Goal: Task Accomplishment & Management: Manage account settings

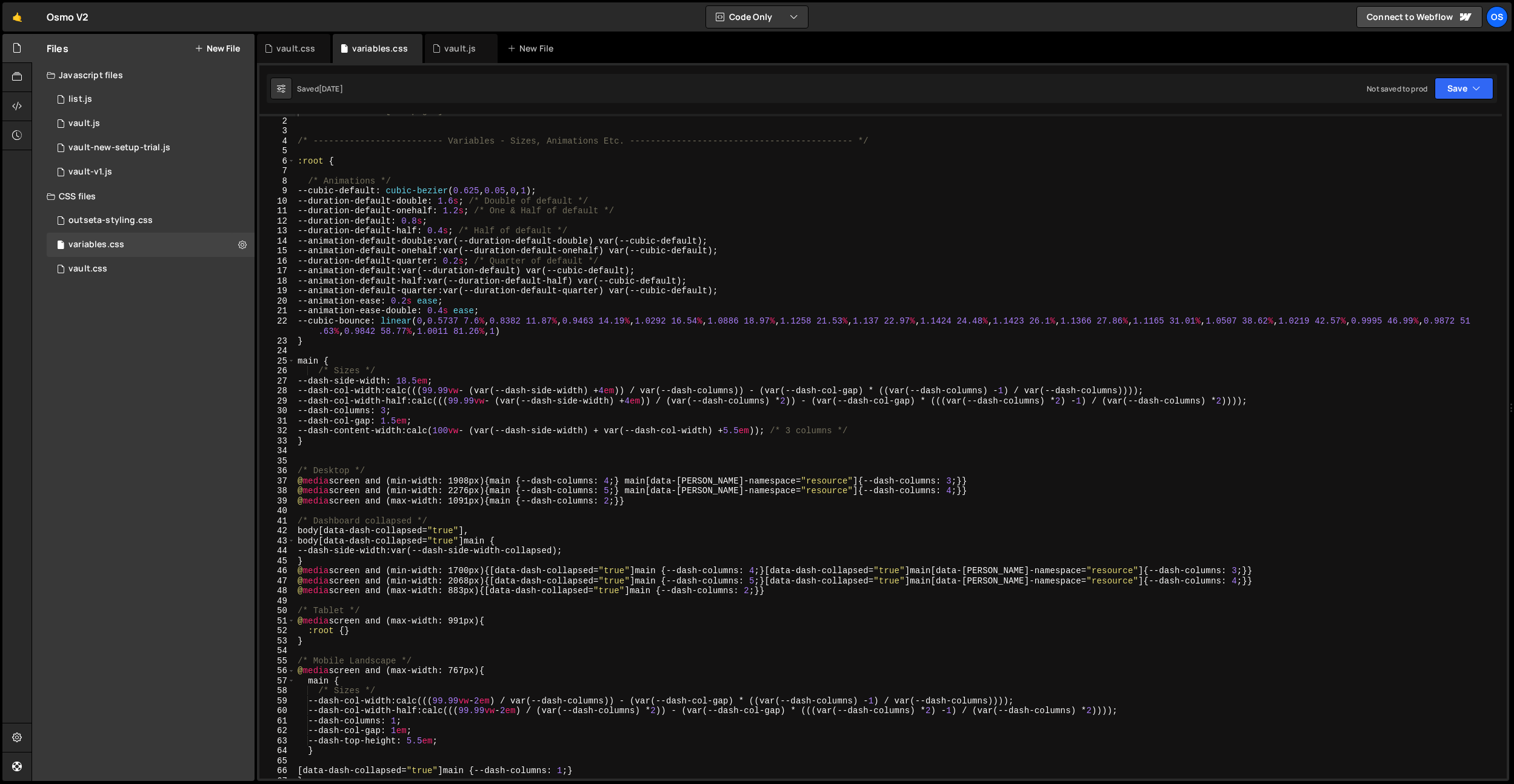
scroll to position [8, 0]
click at [294, 47] on div "vault.css" at bounding box center [295, 48] width 39 height 12
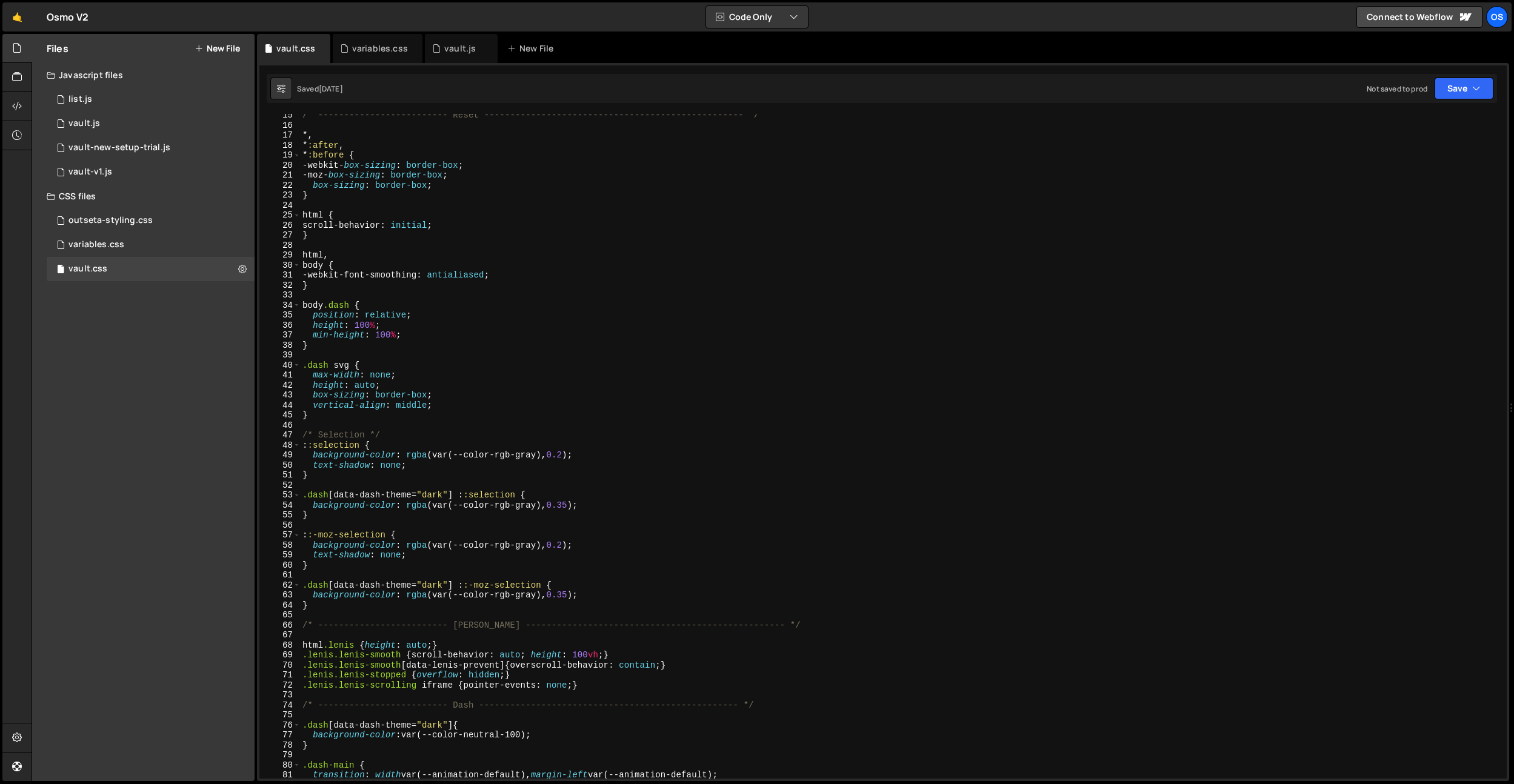
scroll to position [114, 0]
click at [378, 52] on div "variables.css" at bounding box center [379, 48] width 56 height 12
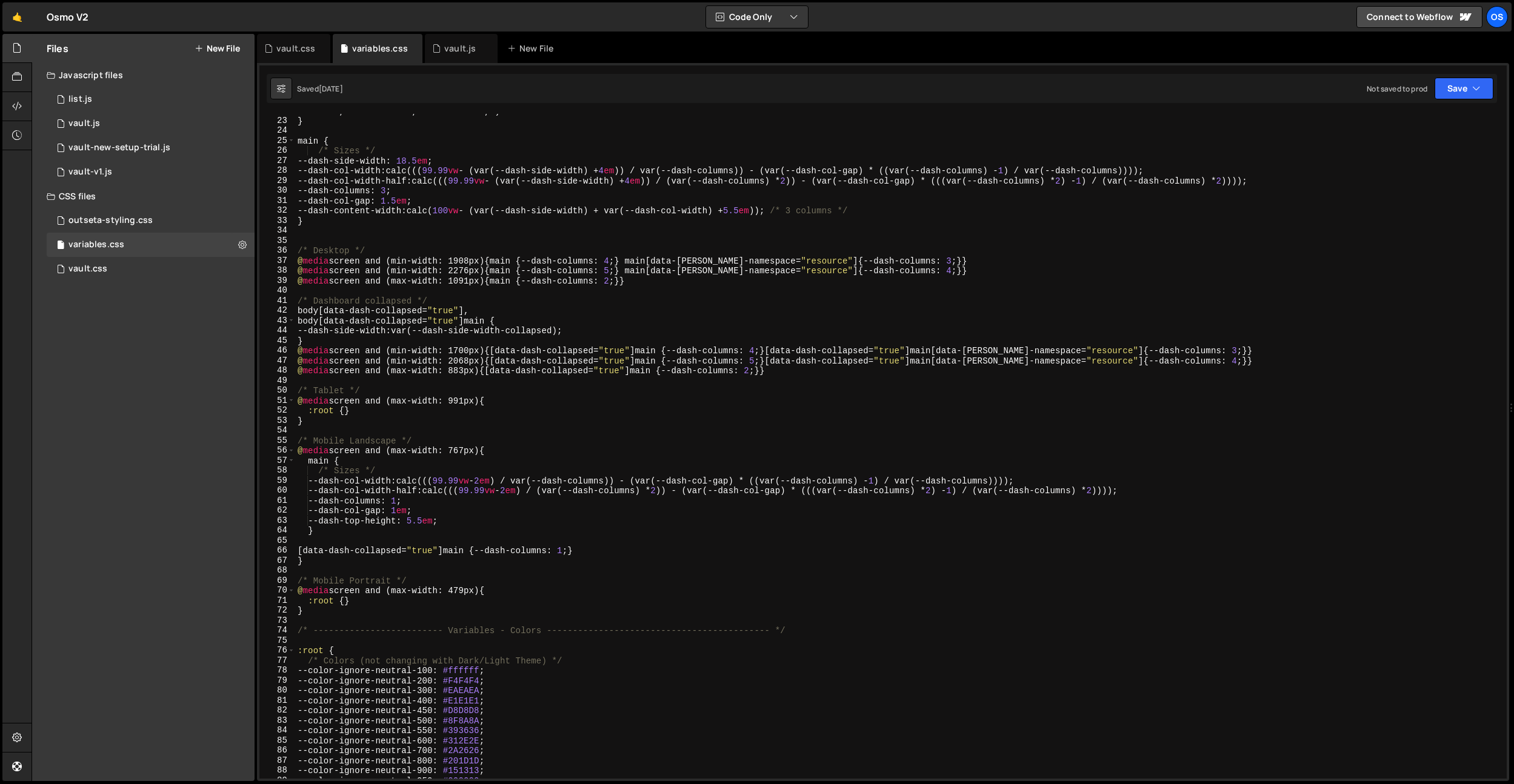
scroll to position [228, 0]
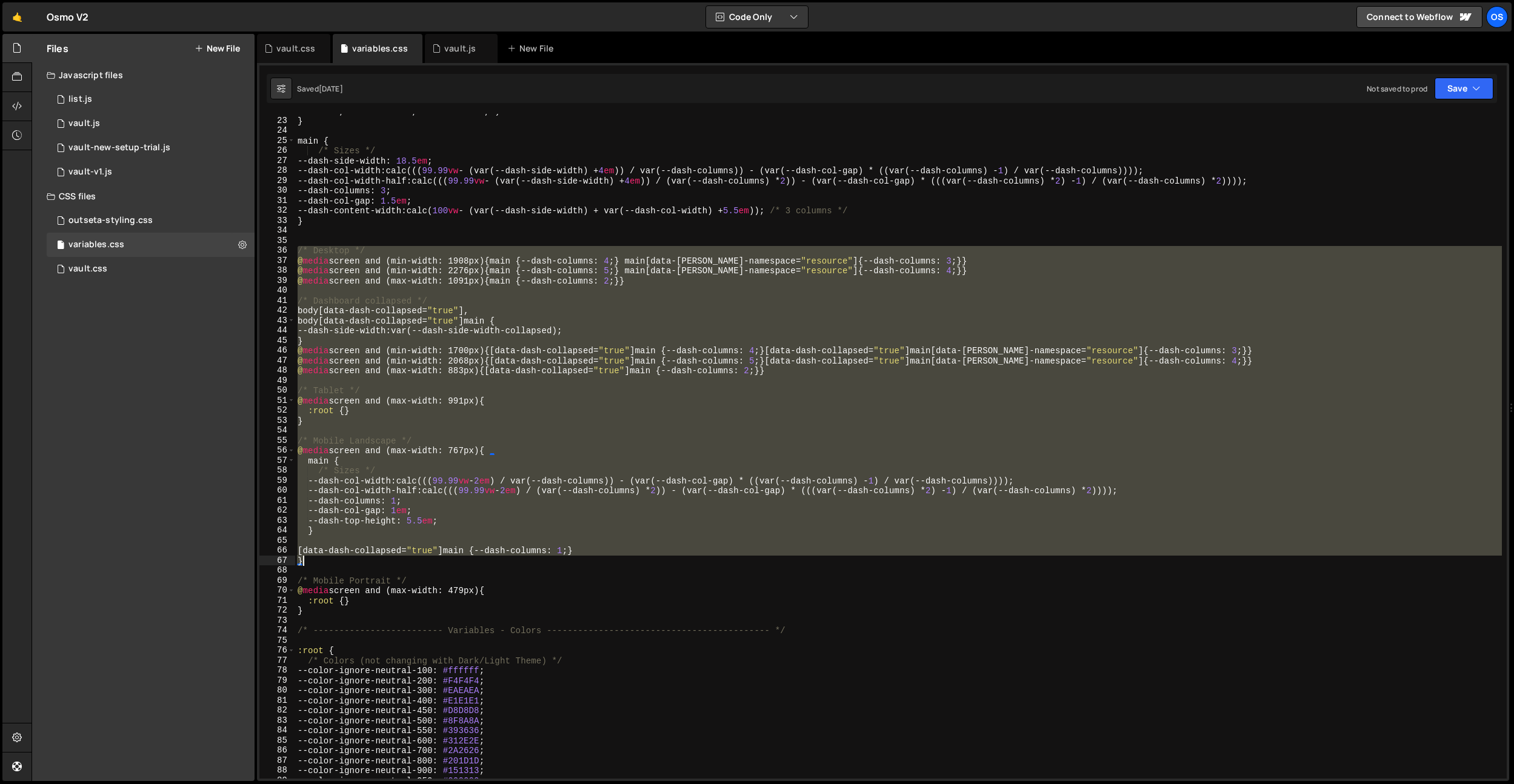
drag, startPoint x: 298, startPoint y: 248, endPoint x: 733, endPoint y: 569, distance: 540.6
click at [664, 568] on div "--cubic-bounce : linear ( 0 , 0.5737 7.6 % , 0.8382 11.87 % , 0.9463 14.19 % , …" at bounding box center [898, 443] width 1207 height 695
type textarea "}"
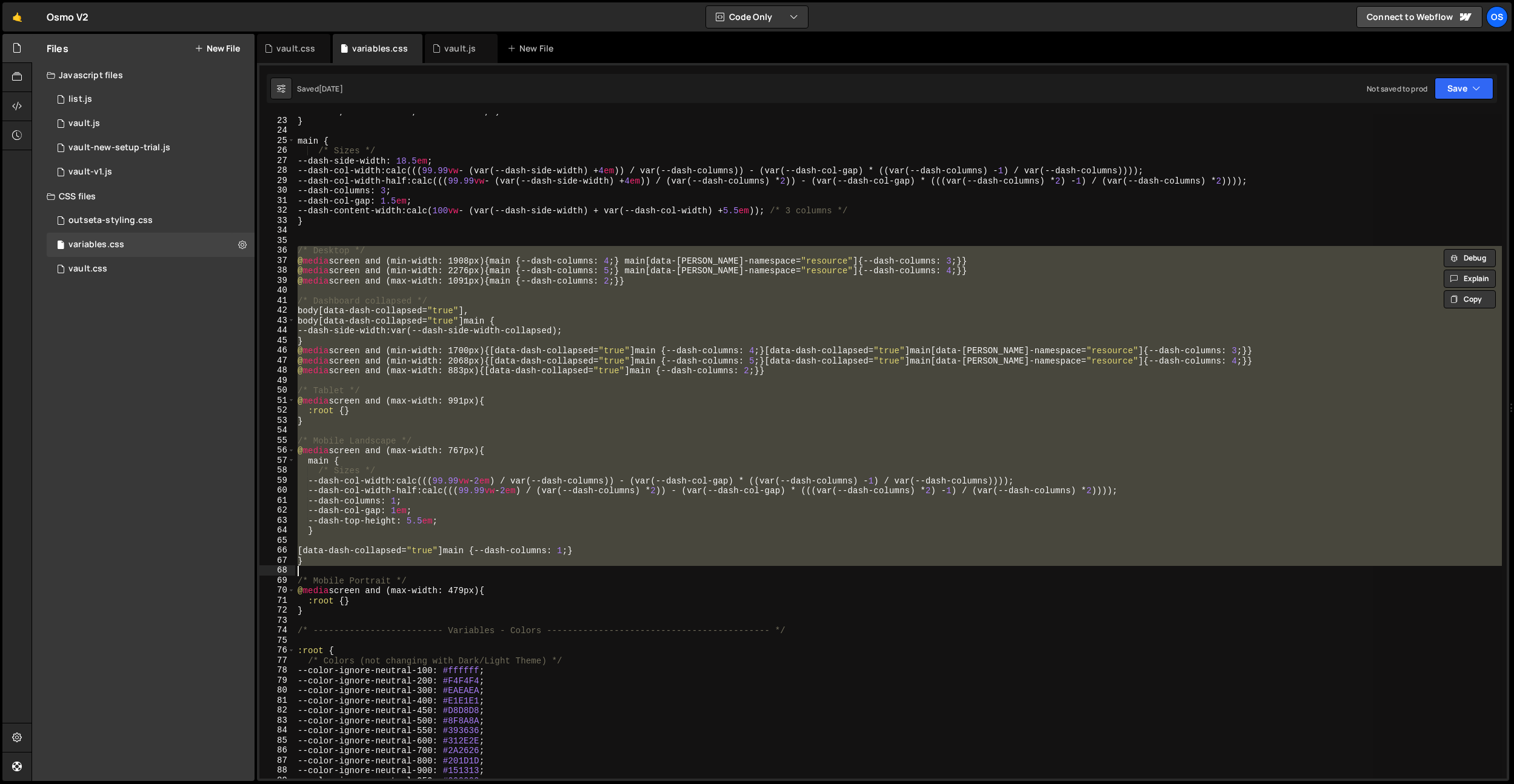
click at [733, 569] on div "--cubic-bounce : linear ( 0 , 0.5737 7.6 % , 0.8382 11.87 % , 0.9463 14.19 % , …" at bounding box center [898, 446] width 1207 height 665
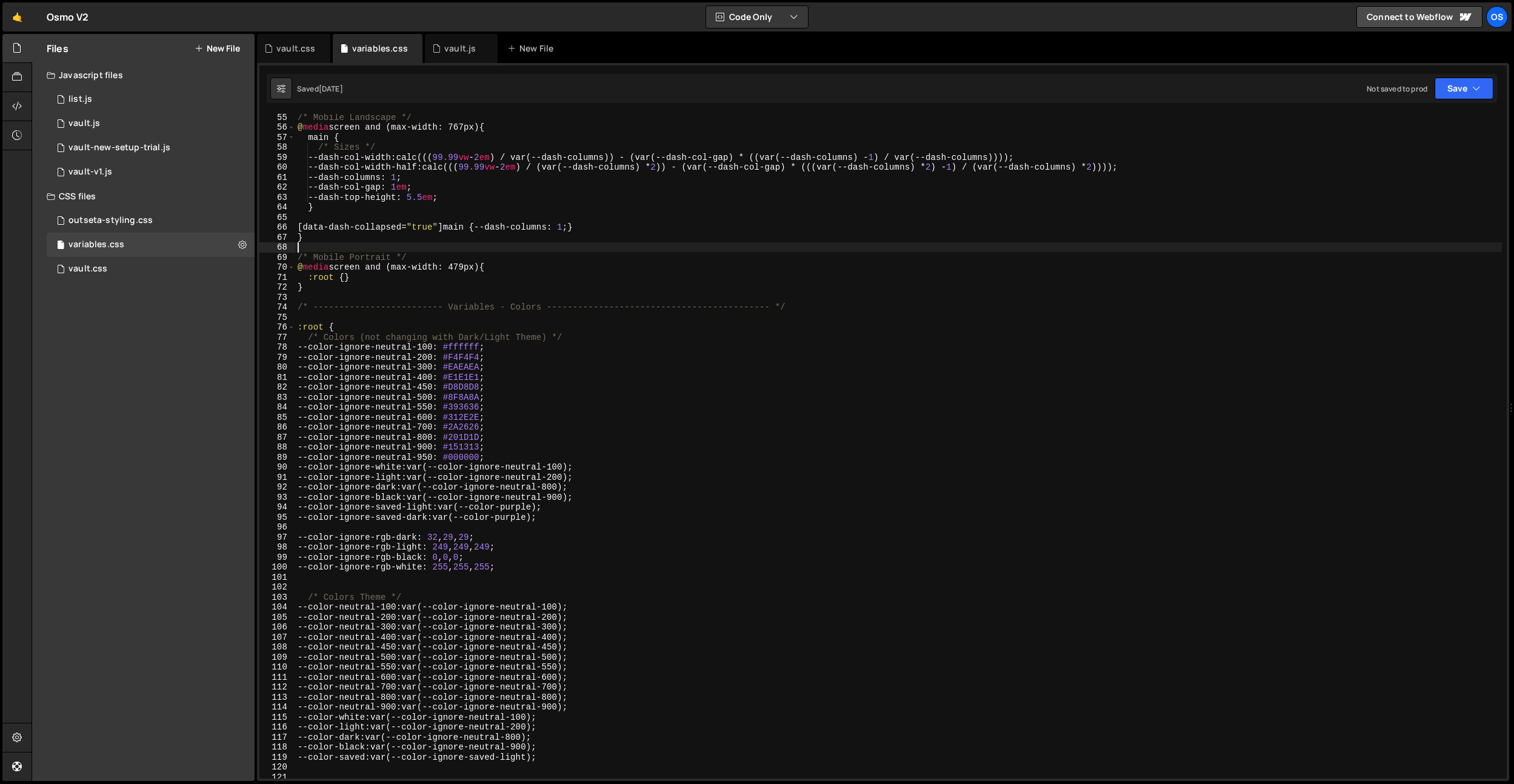
scroll to position [551, 0]
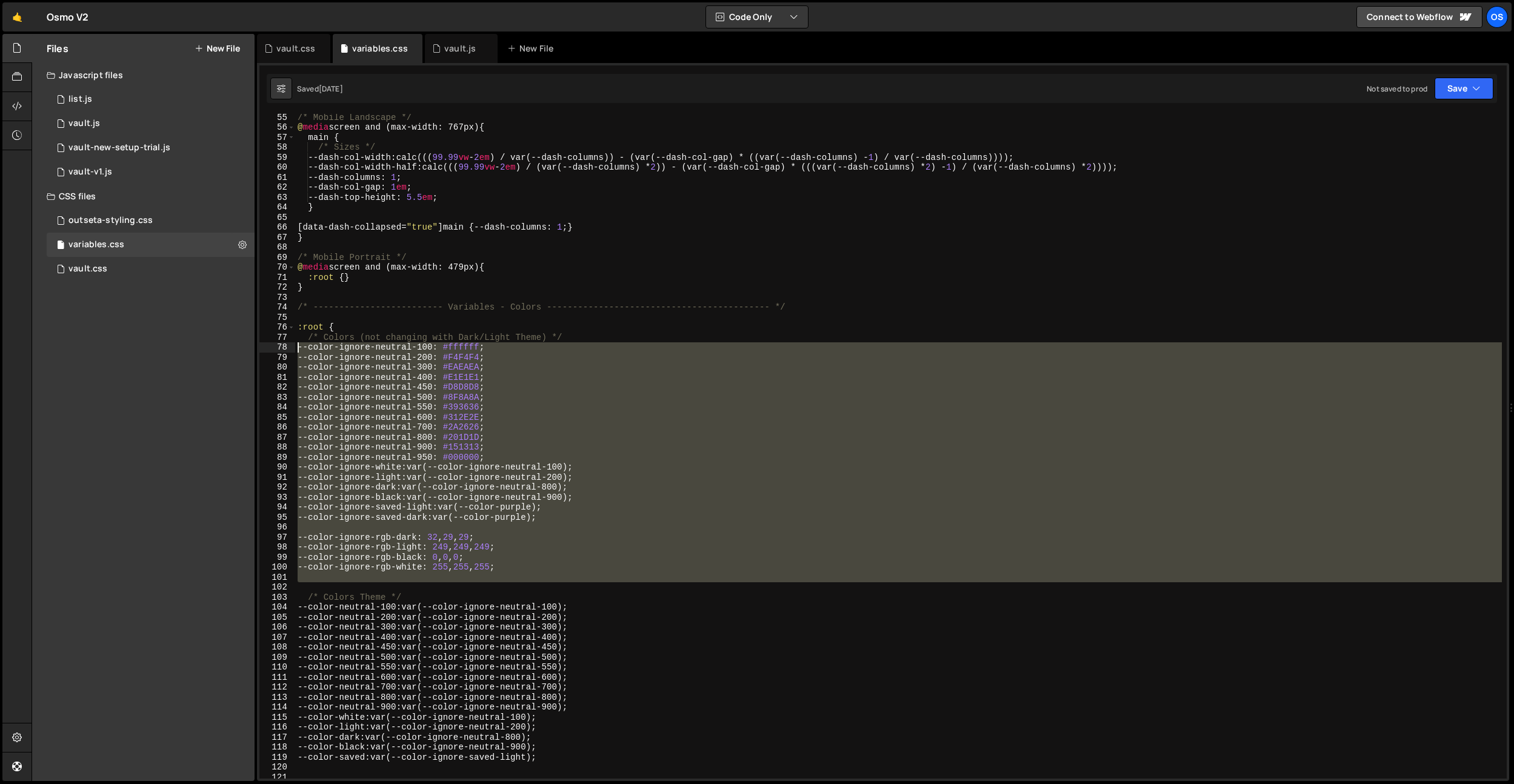
drag, startPoint x: 604, startPoint y: 585, endPoint x: 281, endPoint y: 343, distance: 403.6
click at [281, 343] on div "55 56 57 58 59 60 61 62 63 64 65 66 67 68 69 70 71 72 73 74 75 76 77 78 79 80 8…" at bounding box center [883, 446] width 1247 height 665
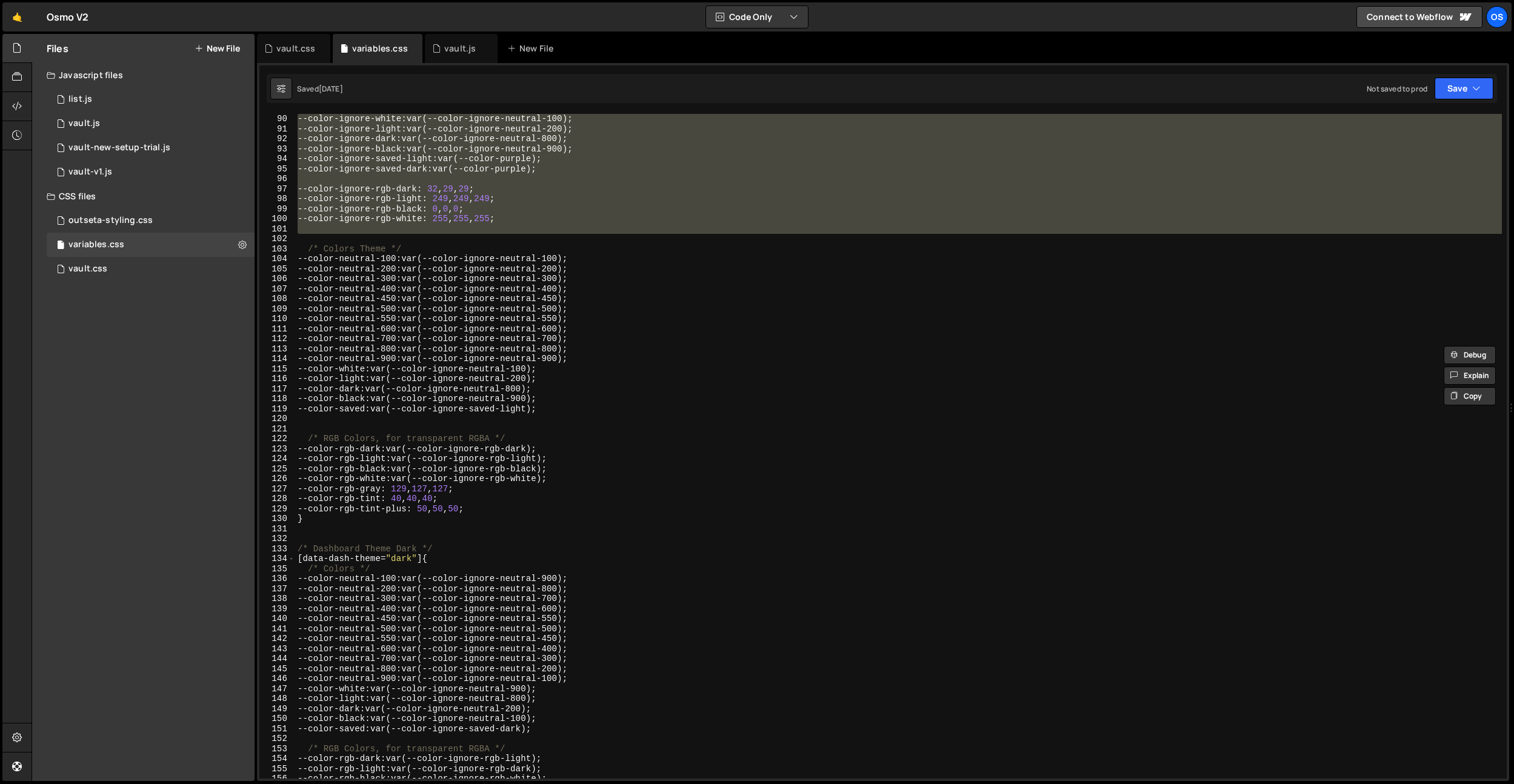
scroll to position [900, 0]
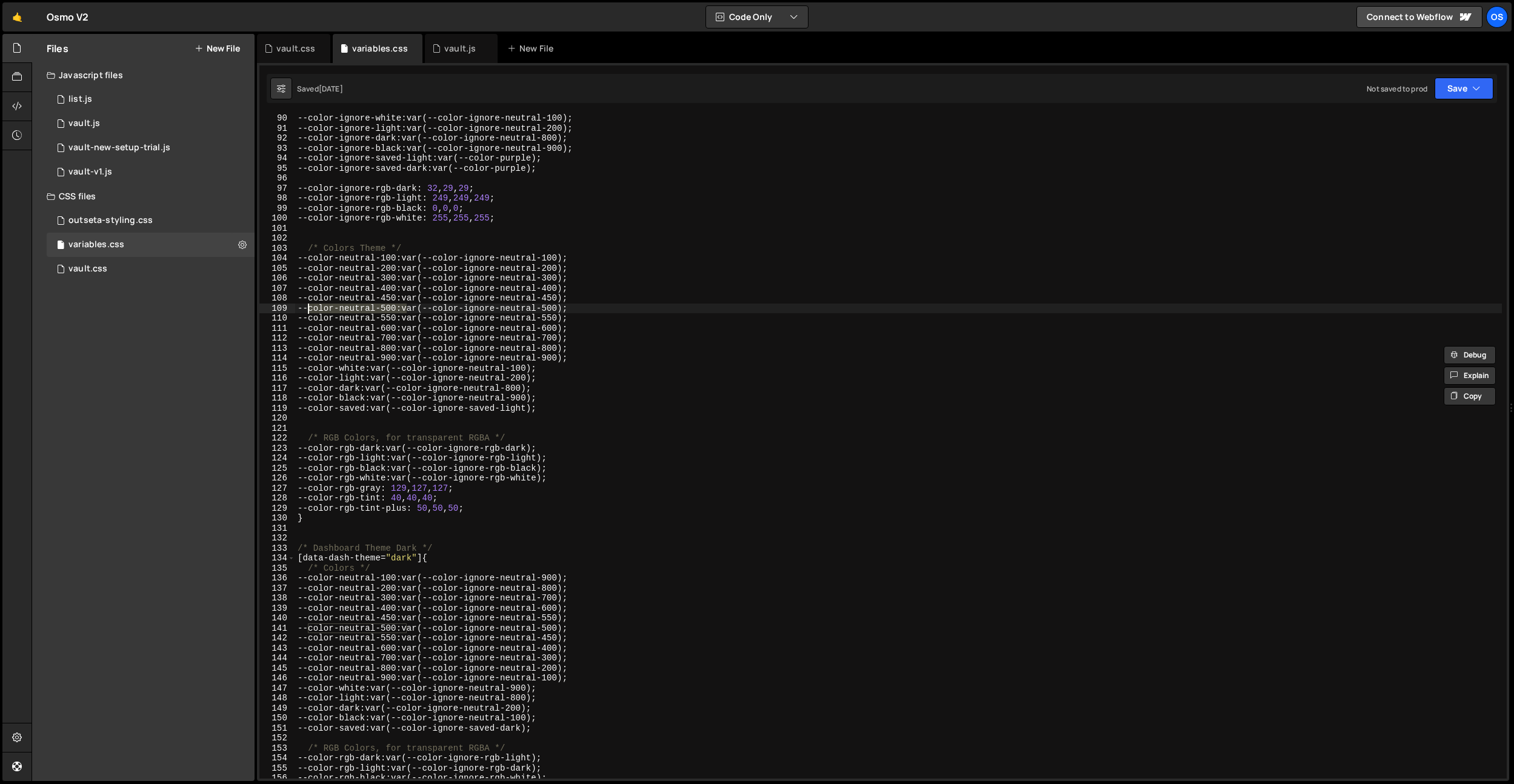
drag, startPoint x: 406, startPoint y: 310, endPoint x: 306, endPoint y: 311, distance: 100.0
click at [306, 311] on div "--color-ignore-white : var(--color-ignore-neutral-100) ; --color-ignore-light :…" at bounding box center [898, 455] width 1207 height 685
click at [413, 317] on div "--color-ignore-white : var(--color-ignore-neutral-100) ; --color-ignore-light :…" at bounding box center [898, 455] width 1207 height 685
click at [413, 308] on div "--color-ignore-white : var(--color-ignore-neutral-100) ; --color-ignore-light :…" at bounding box center [898, 455] width 1207 height 685
drag, startPoint x: 417, startPoint y: 307, endPoint x: 661, endPoint y: 305, distance: 244.0
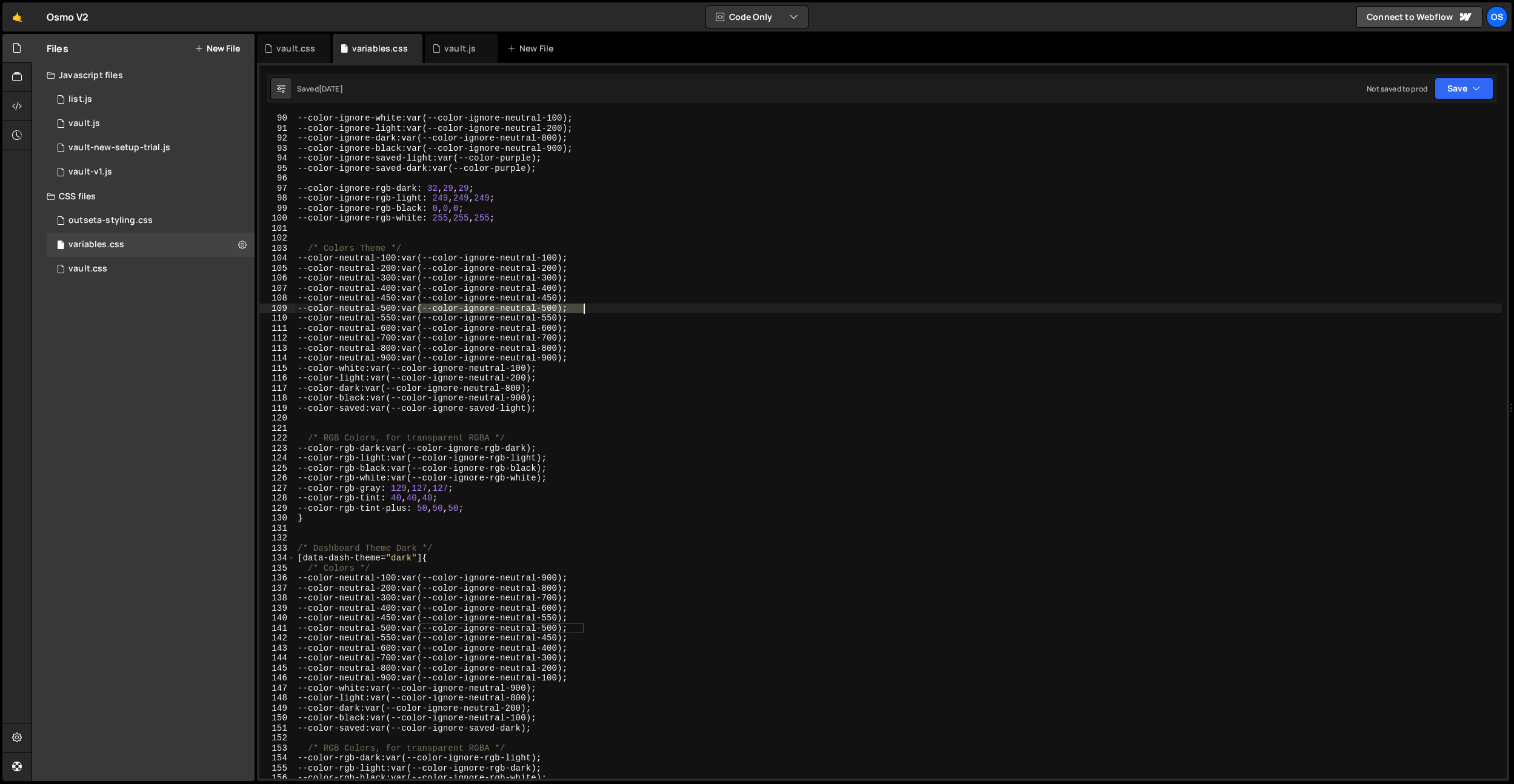
click at [661, 305] on div "--color-ignore-white : var(--color-ignore-neutral-100) ; --color-ignore-light :…" at bounding box center [898, 455] width 1207 height 685
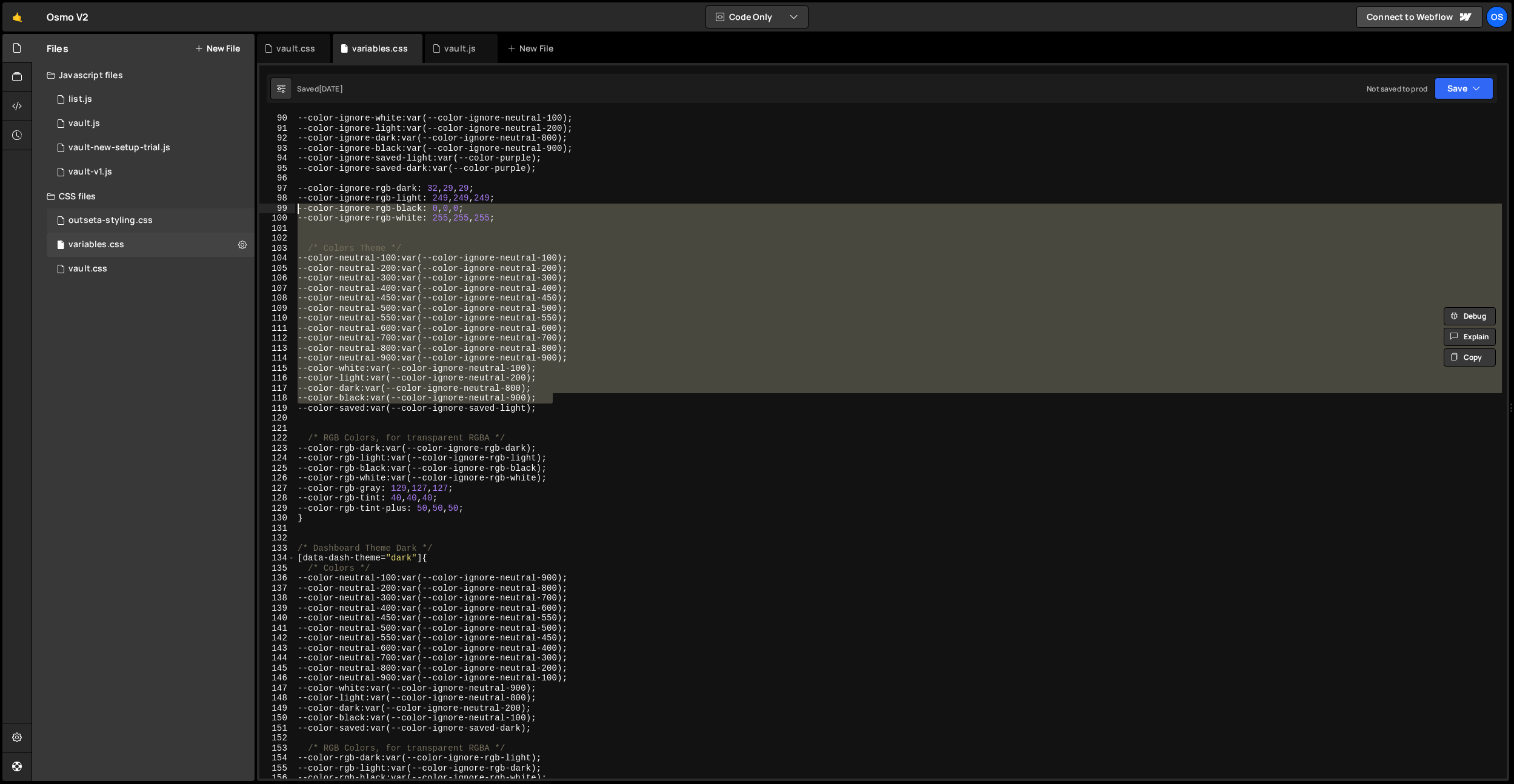
drag, startPoint x: 649, startPoint y: 396, endPoint x: 236, endPoint y: 209, distance: 453.4
click at [231, 208] on div "Files New File Javascript files 0 list.js 0 0 vault.js 0 0 vault-new-setup-tria…" at bounding box center [773, 408] width 1483 height 748
click at [628, 271] on div "--color-ignore-white : var(--color-ignore-neutral-100) ; --color-ignore-light :…" at bounding box center [898, 446] width 1207 height 665
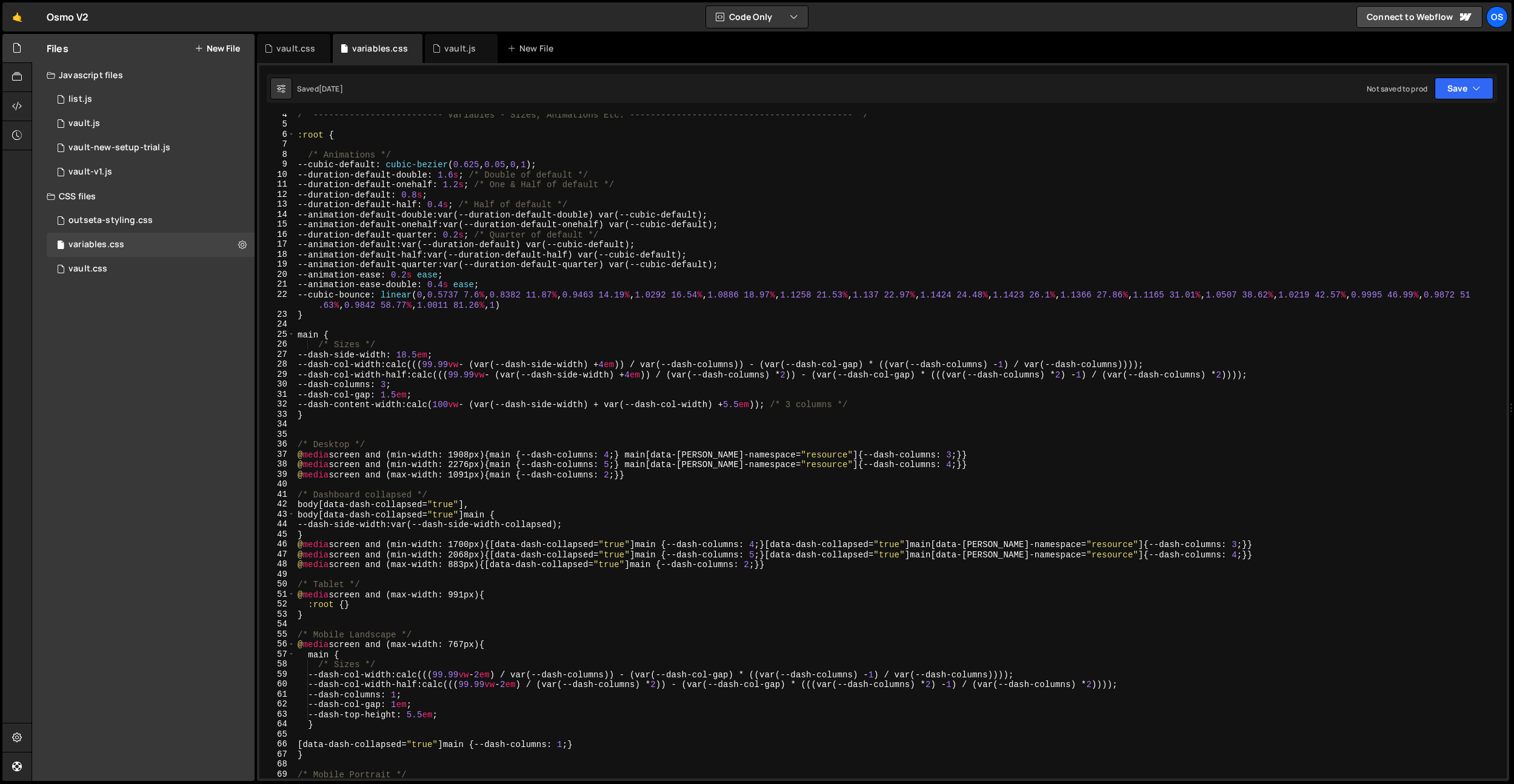
scroll to position [35, 0]
click at [574, 311] on div "/* ------------------------- Variables - Sizes, Animations Etc. ---------------…" at bounding box center [898, 452] width 1207 height 685
type textarea "}"
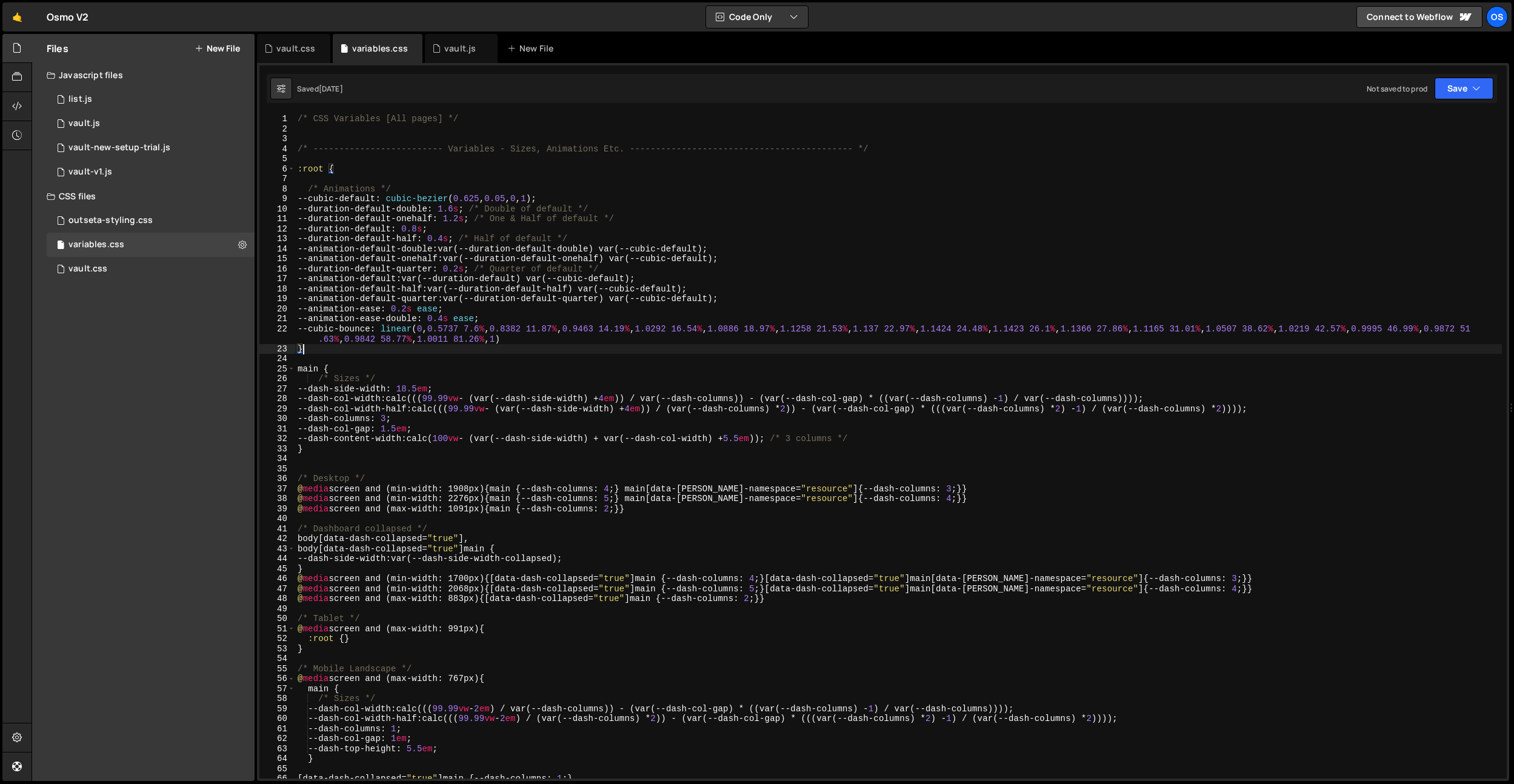
scroll to position [0, 0]
click at [15, 25] on link "🤙" at bounding box center [17, 16] width 30 height 29
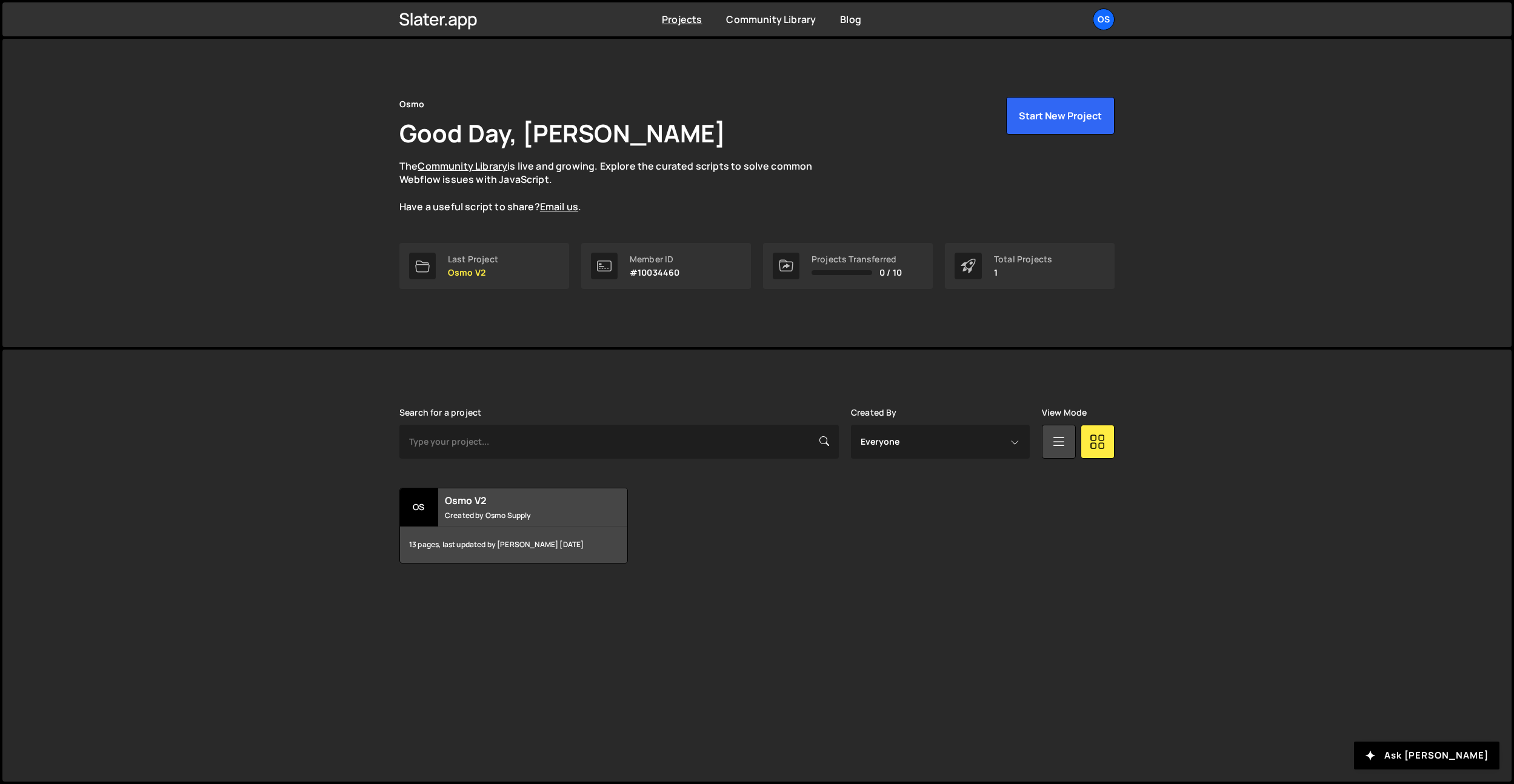
click at [1118, 15] on div "Projects [GEOGRAPHIC_DATA] Blog Os Your current team is [PERSON_NAME] Projects …" at bounding box center [757, 19] width 752 height 34
click at [1113, 20] on div "Os" at bounding box center [1104, 19] width 22 height 22
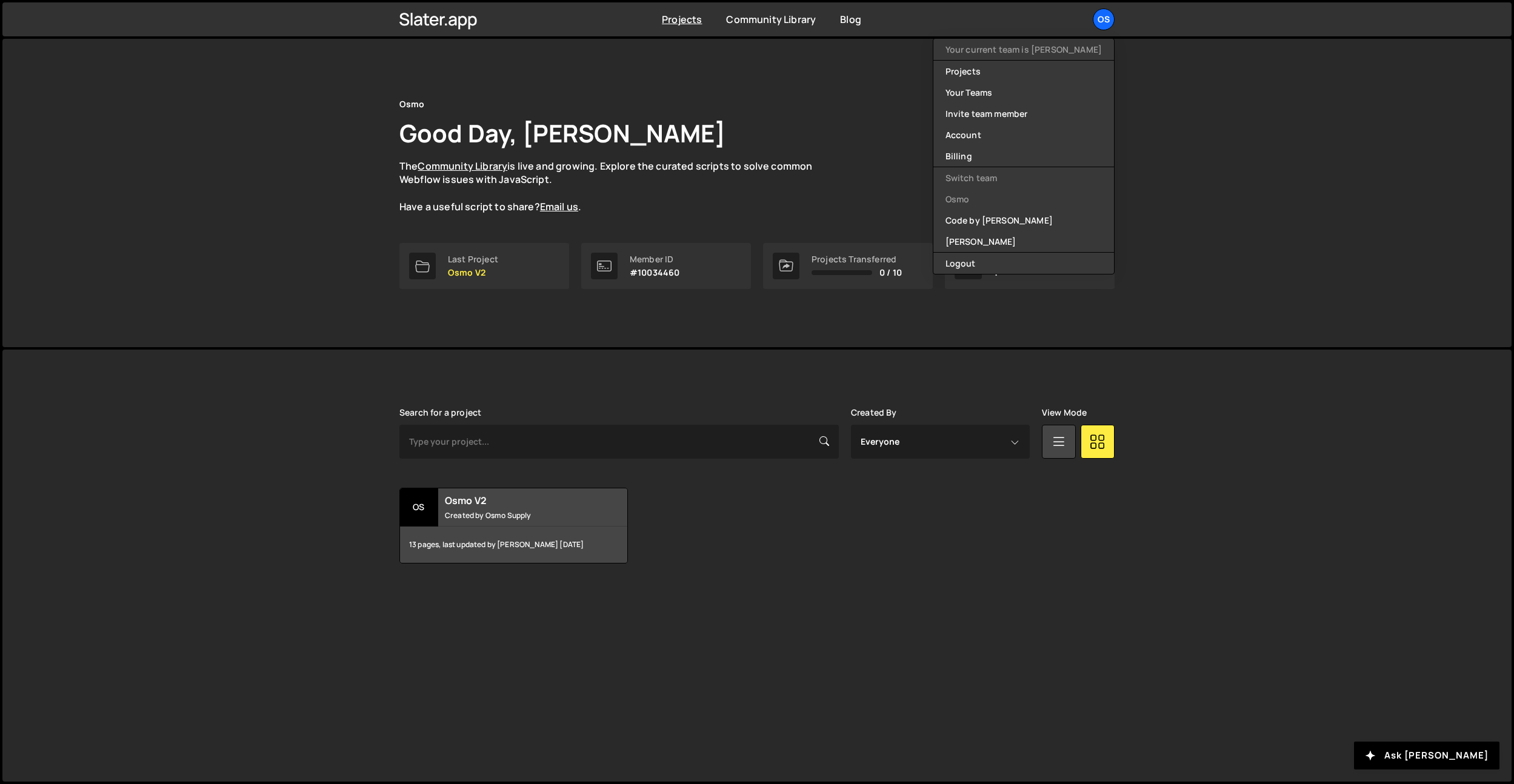
click at [795, 355] on div "Slater is designed for desktop use. Please use a larger screen to access the fu…" at bounding box center [757, 486] width 752 height 272
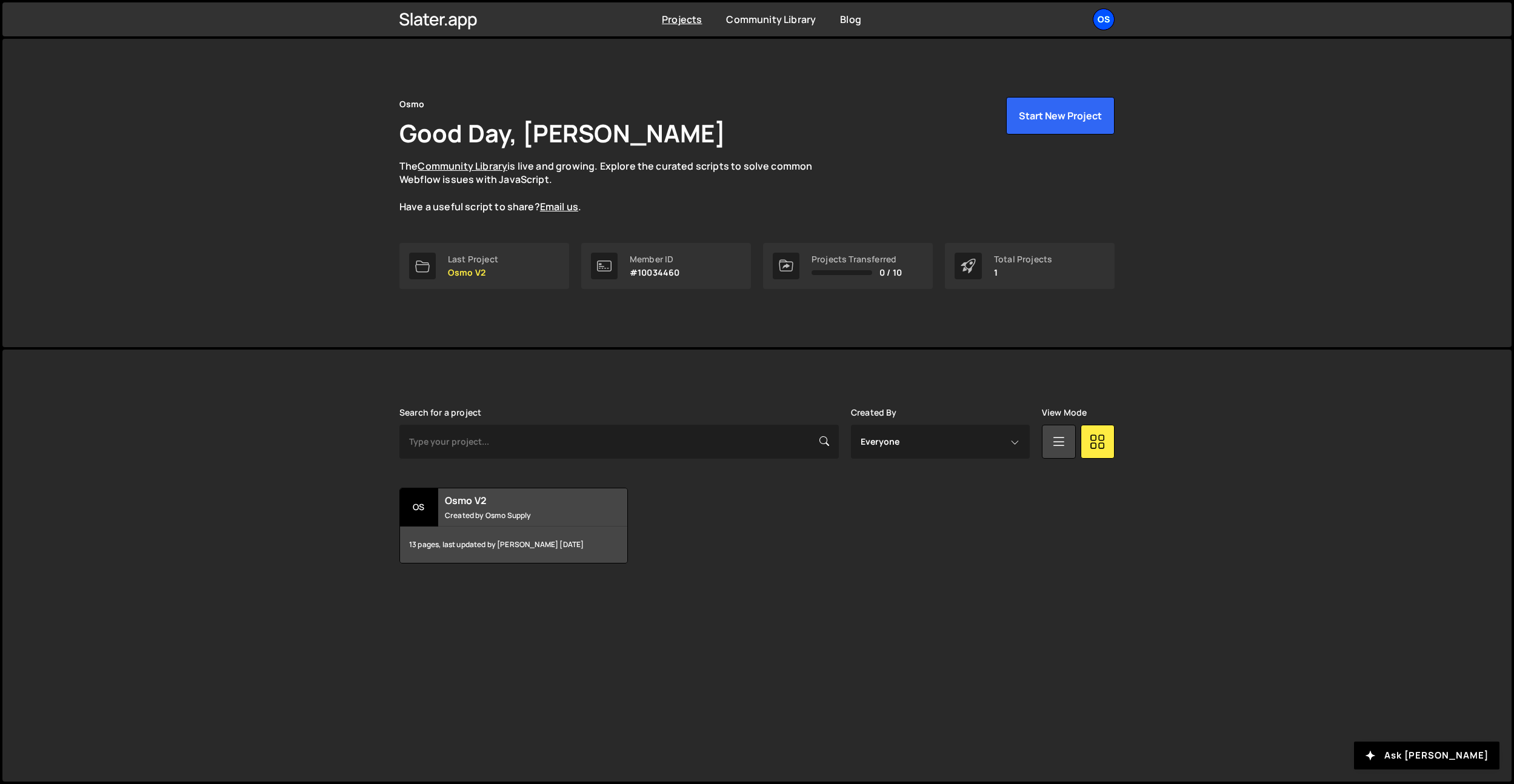
click at [1111, 11] on div "Os" at bounding box center [1104, 19] width 22 height 22
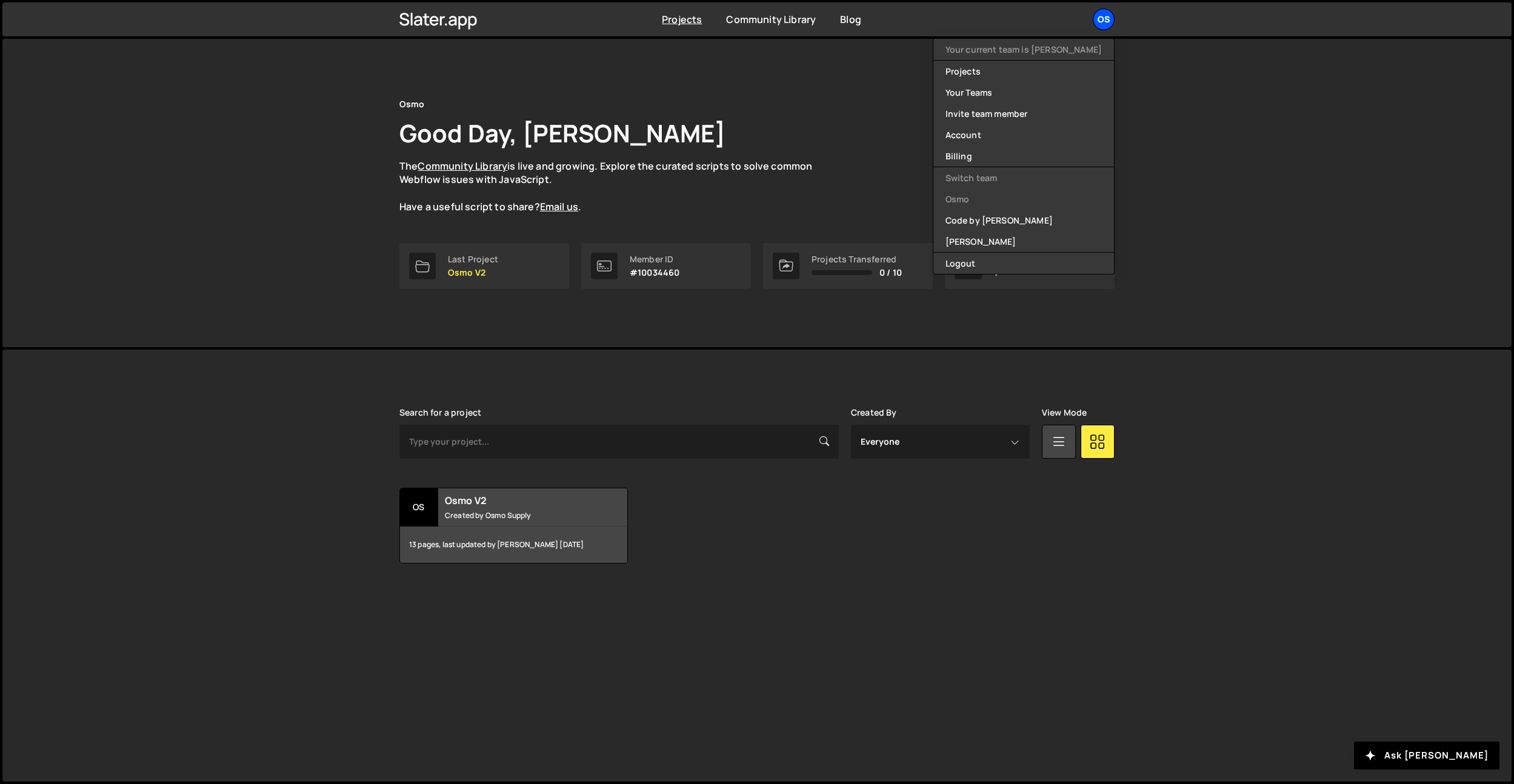
click at [1107, 20] on div "Os" at bounding box center [1104, 19] width 22 height 22
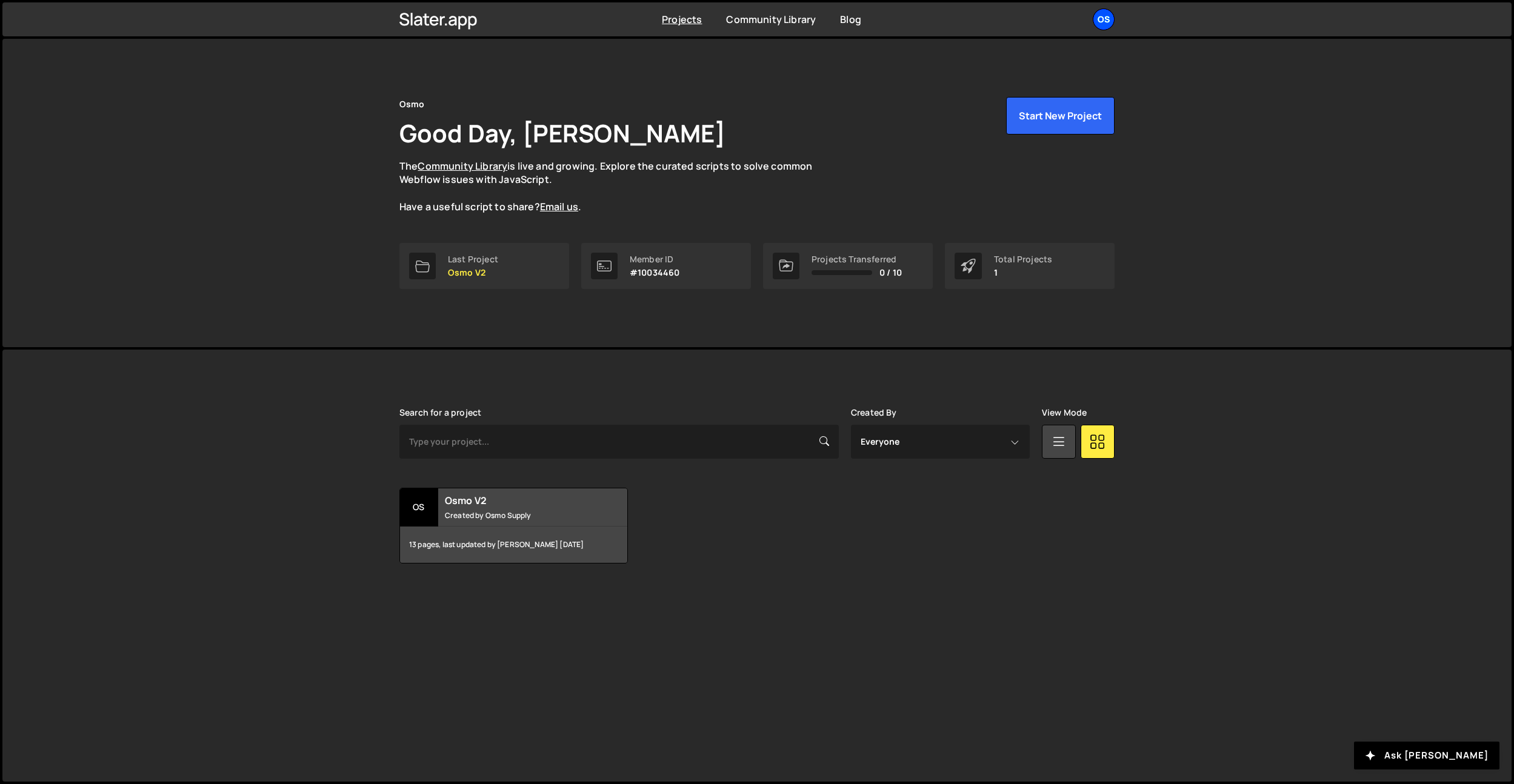
click at [1107, 20] on div "Os" at bounding box center [1104, 19] width 22 height 22
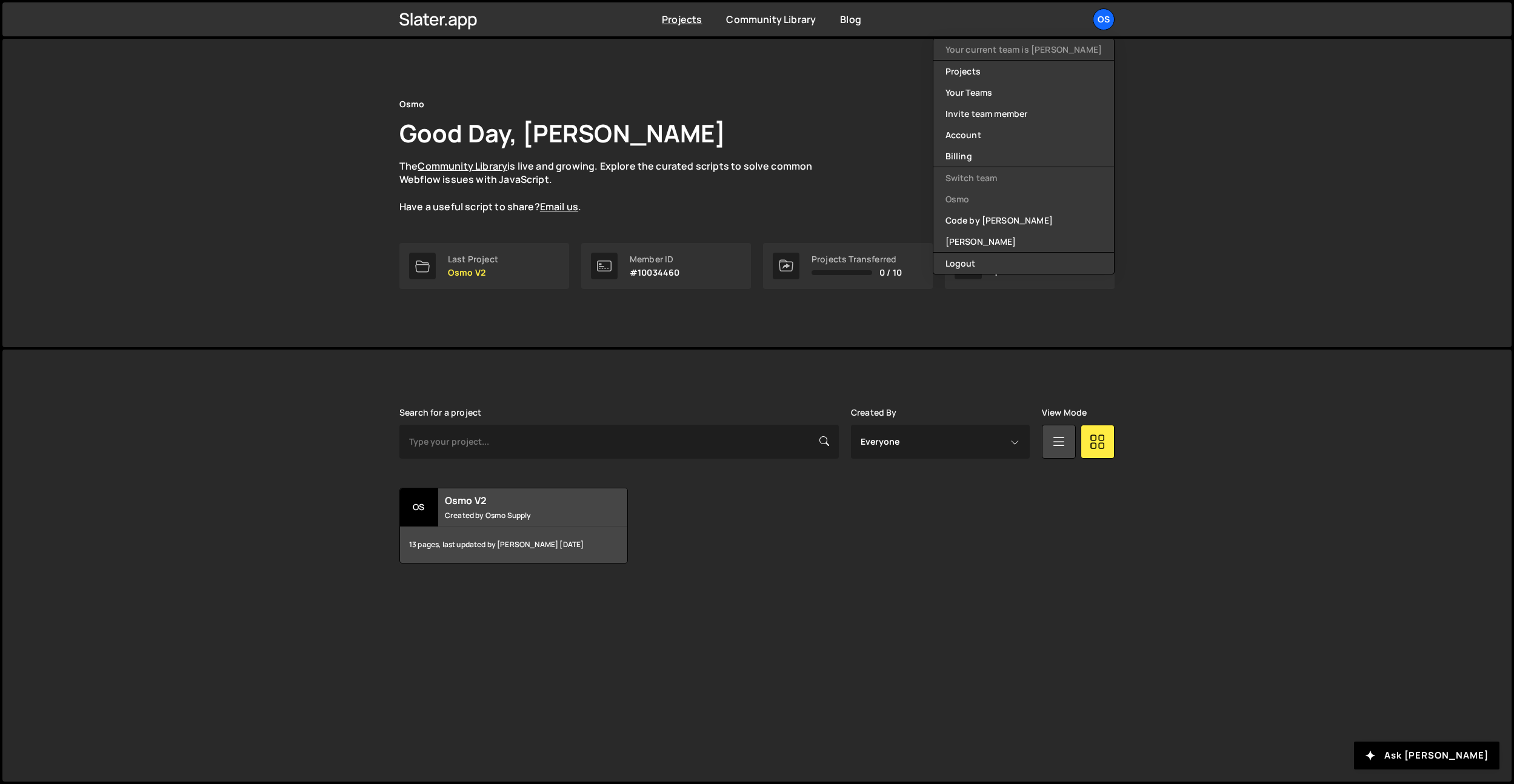
click at [790, 185] on p "The Community Library is live and growing. Explore the curated scripts to solve…" at bounding box center [617, 186] width 437 height 54
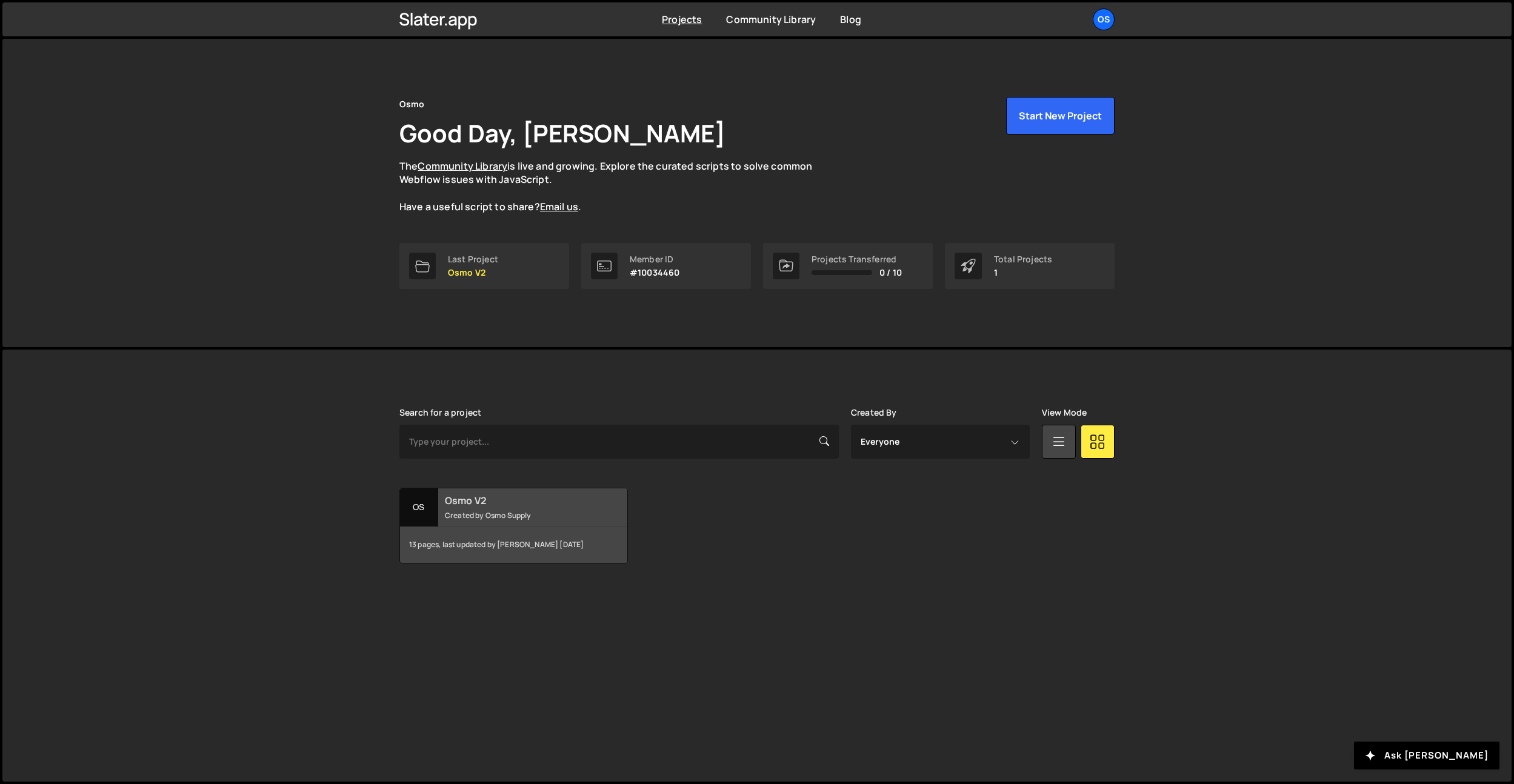
click at [522, 510] on small "Created by Osmo Supply" at bounding box center [518, 515] width 146 height 11
click at [1021, 262] on div "Total Projects" at bounding box center [1023, 259] width 59 height 10
click at [1099, 23] on div "Os" at bounding box center [1104, 19] width 22 height 22
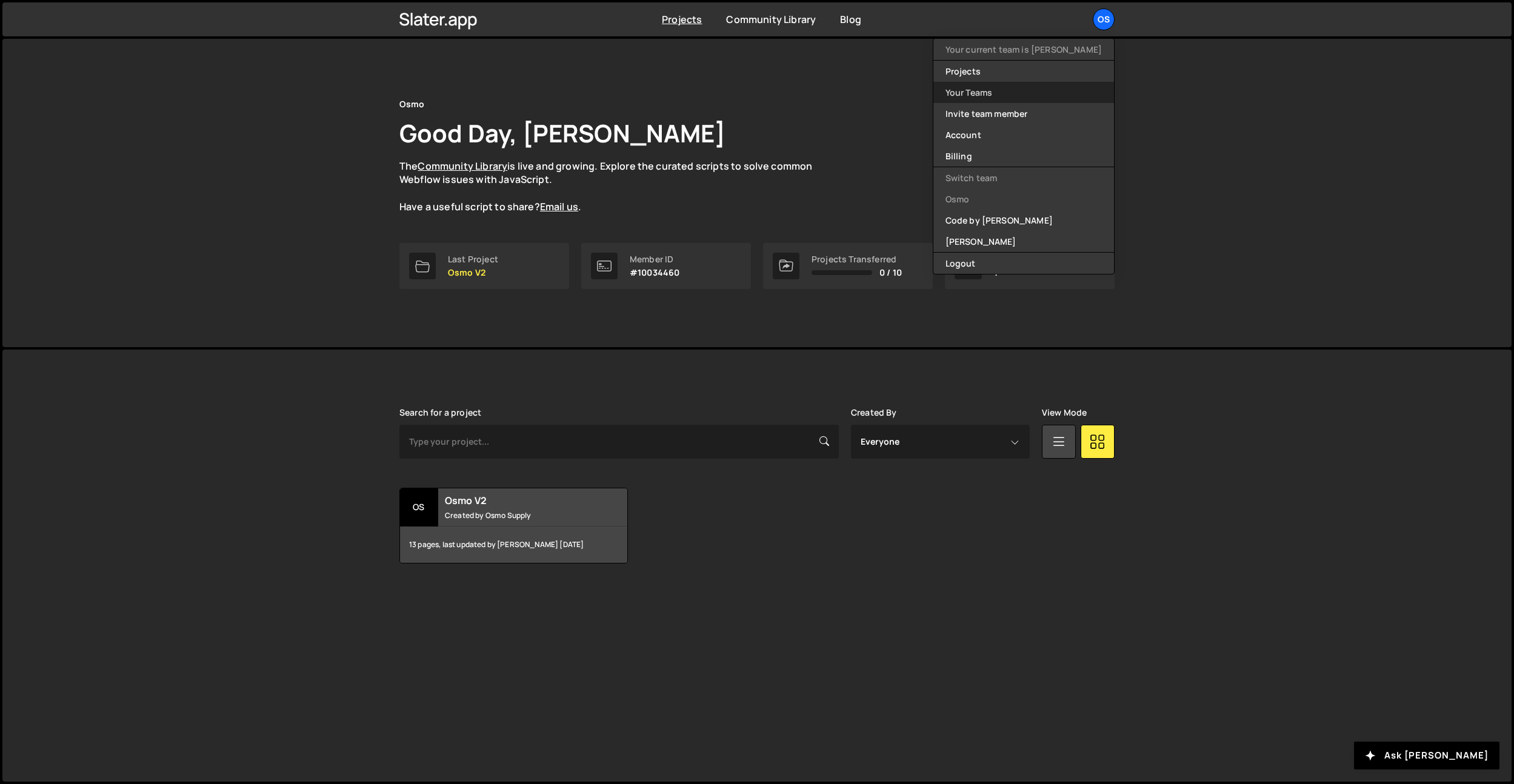
click at [1013, 87] on link "Your Teams" at bounding box center [1024, 92] width 181 height 21
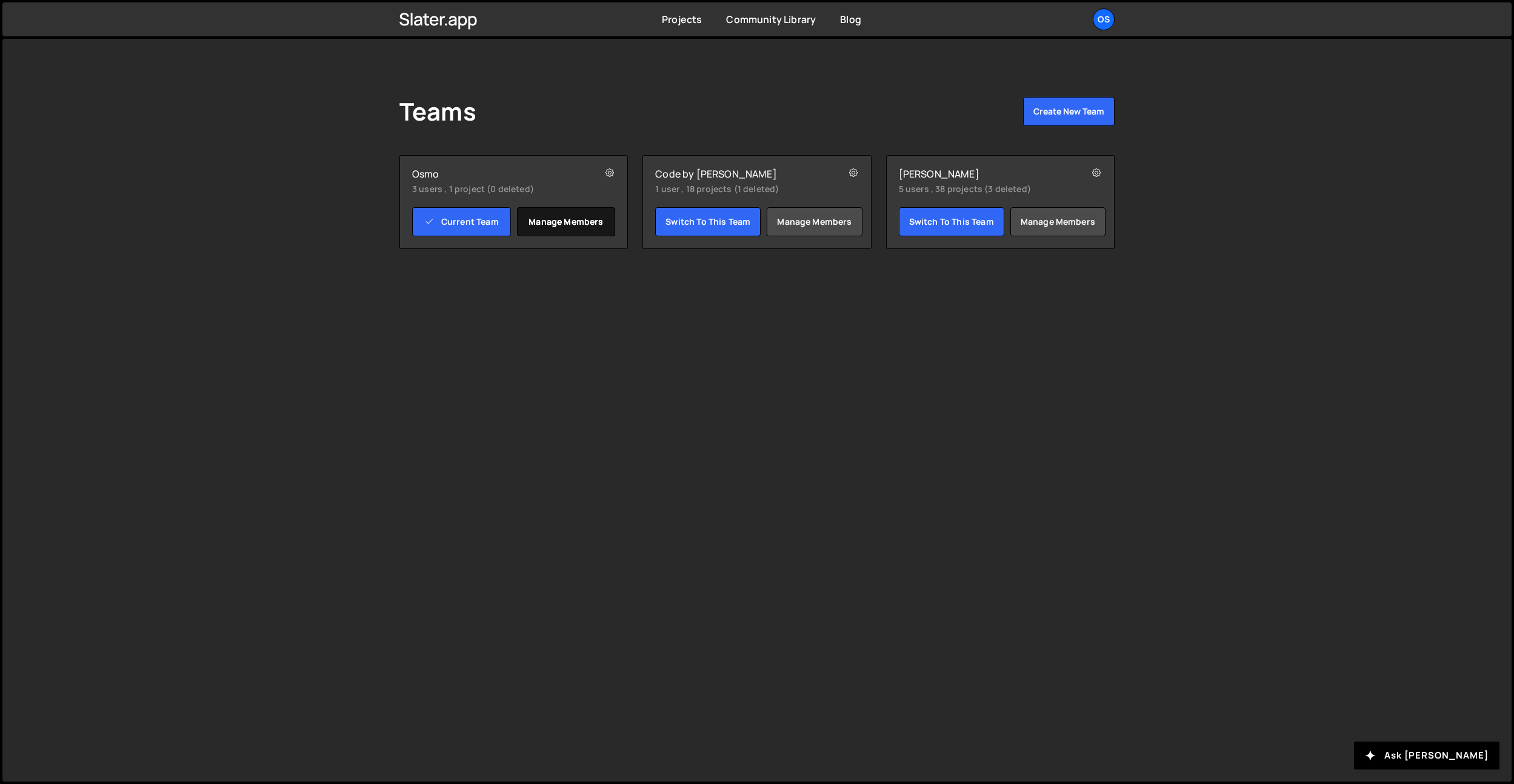
click at [582, 226] on link "Manage members" at bounding box center [566, 221] width 99 height 29
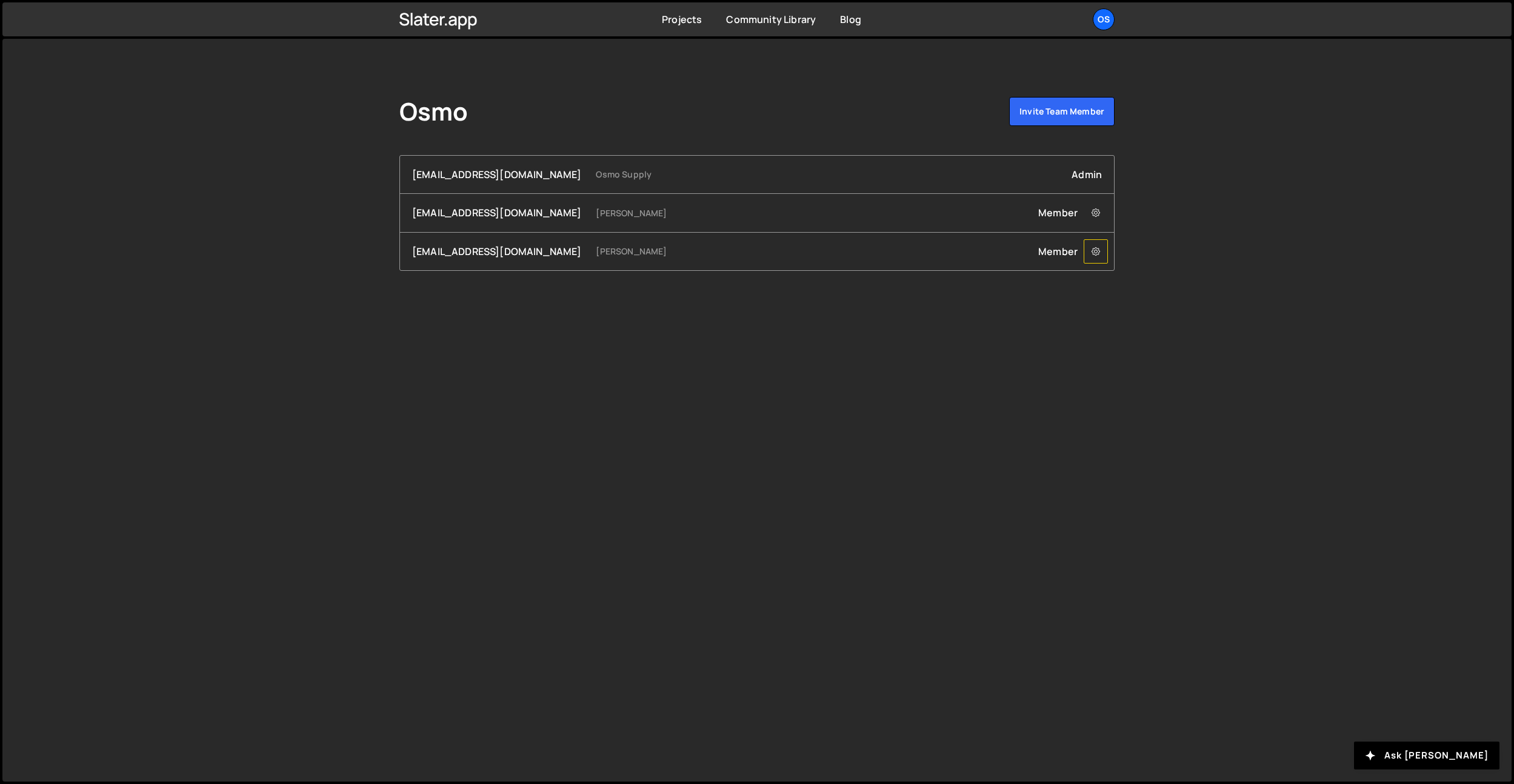
click at [1090, 255] on button at bounding box center [1096, 252] width 24 height 24
click at [1106, 272] on link "Remove hey@iljavaneck.com from Team" at bounding box center [1208, 274] width 247 height 17
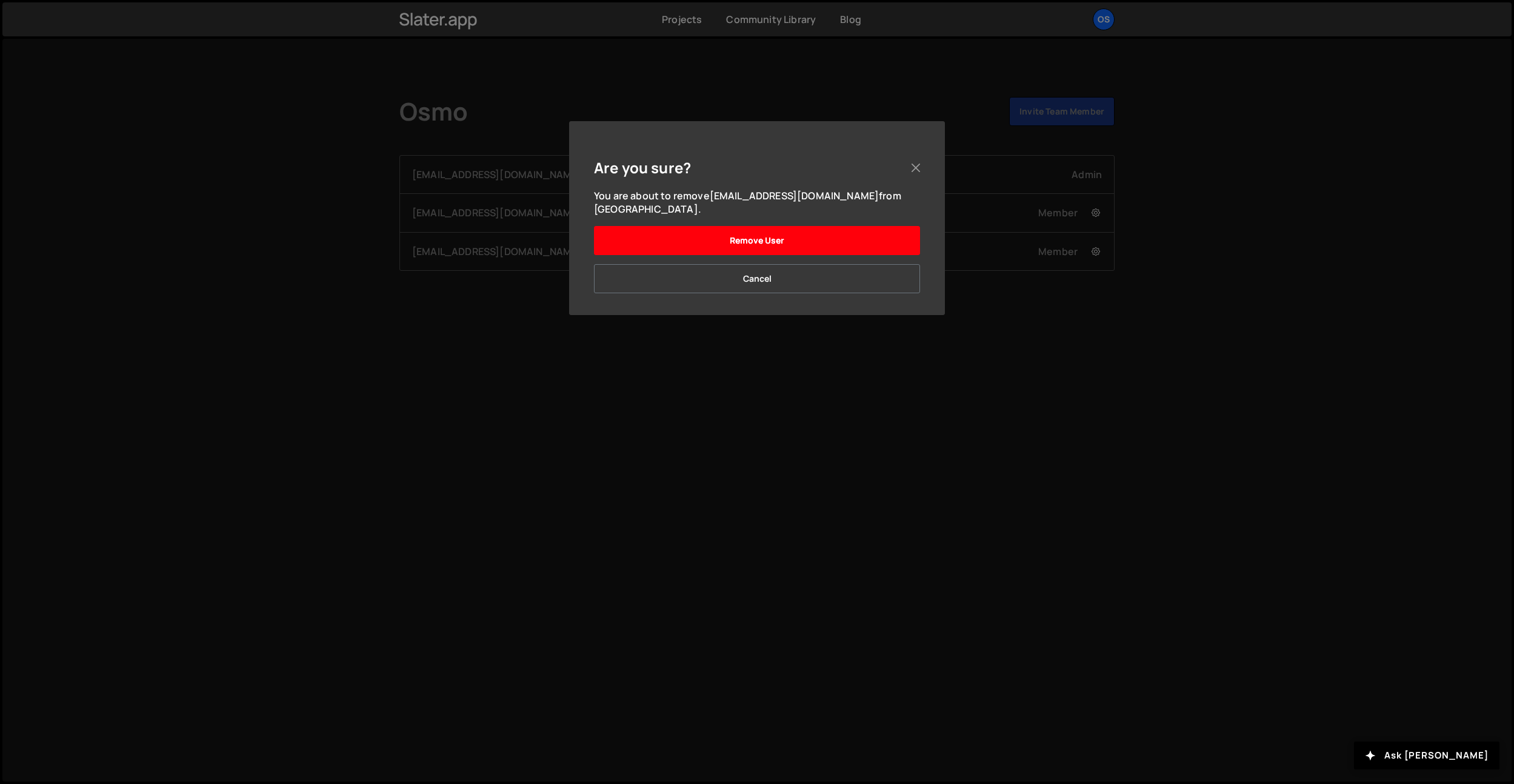
click at [756, 231] on button "Remove User" at bounding box center [757, 240] width 326 height 29
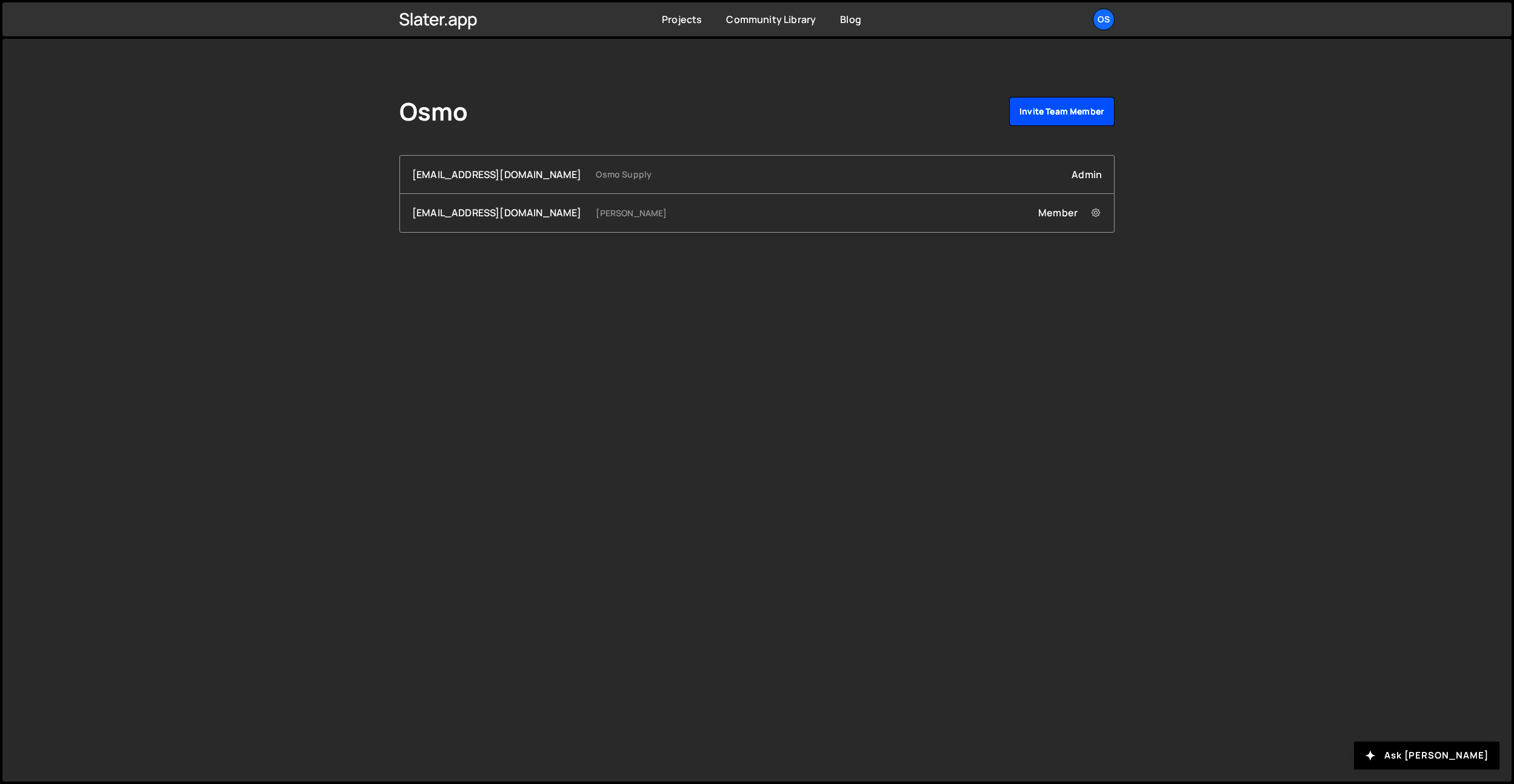
click at [1077, 113] on link "Invite team member" at bounding box center [1062, 111] width 106 height 29
click at [507, 125] on div "Osmo Invite team member" at bounding box center [757, 114] width 715 height 34
click at [443, 31] on link at bounding box center [438, 20] width 78 height 27
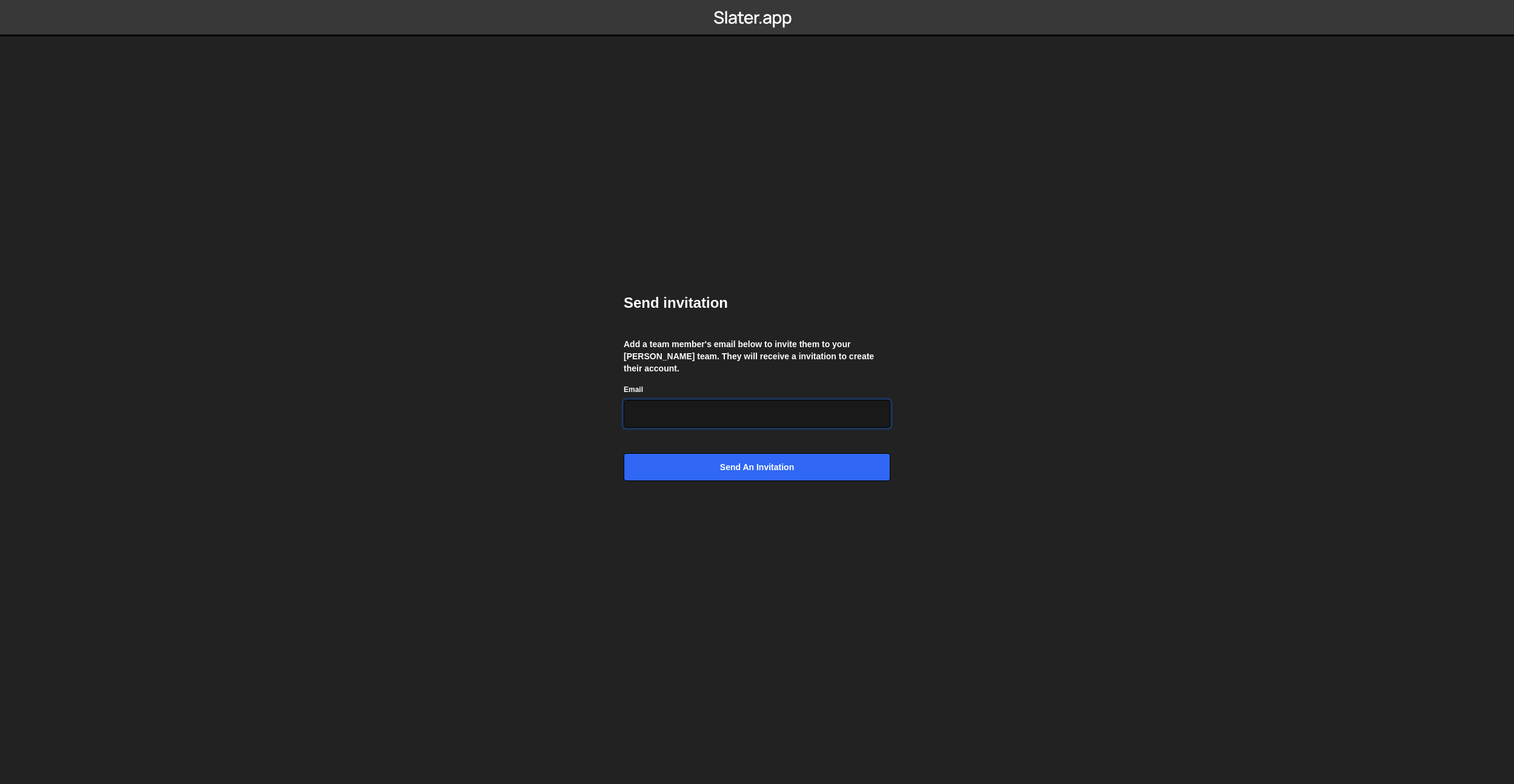
drag, startPoint x: 689, startPoint y: 415, endPoint x: 702, endPoint y: 423, distance: 15.3
click at [689, 415] on input "Email" at bounding box center [757, 414] width 267 height 28
paste input "[EMAIL_ADDRESS][DOMAIN_NAME]"
type input "[EMAIL_ADDRESS][DOMAIN_NAME]"
click at [1001, 434] on body "Send invitation Add a team member's email below to invite them to your Slater t…" at bounding box center [757, 392] width 1514 height 784
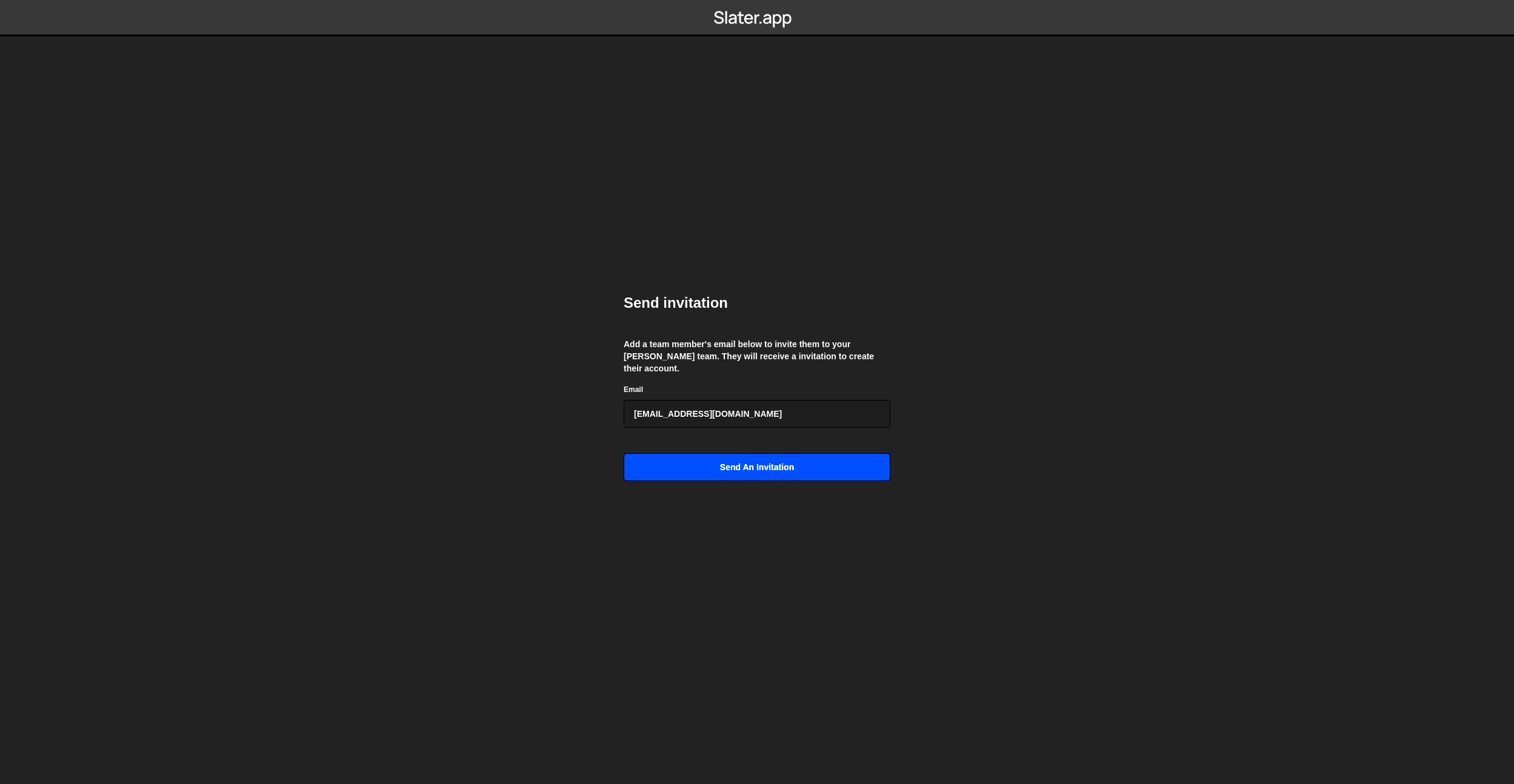
click at [866, 460] on input "Send an invitation" at bounding box center [757, 467] width 267 height 28
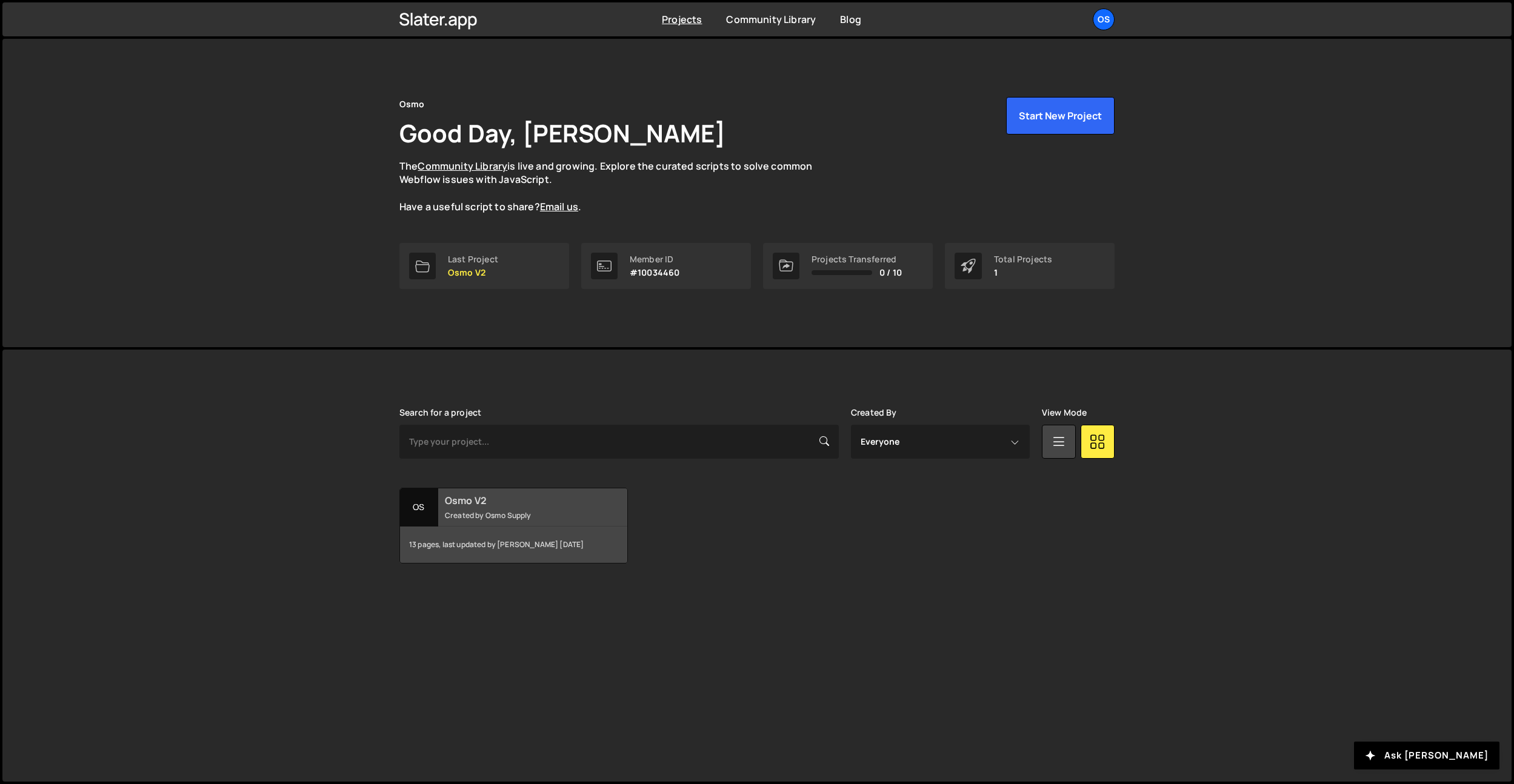
drag, startPoint x: 481, startPoint y: 502, endPoint x: 494, endPoint y: 503, distance: 13.0
click at [481, 502] on h2 "Osmo V2" at bounding box center [518, 501] width 146 height 13
click at [1106, 26] on div "Os" at bounding box center [1104, 19] width 22 height 22
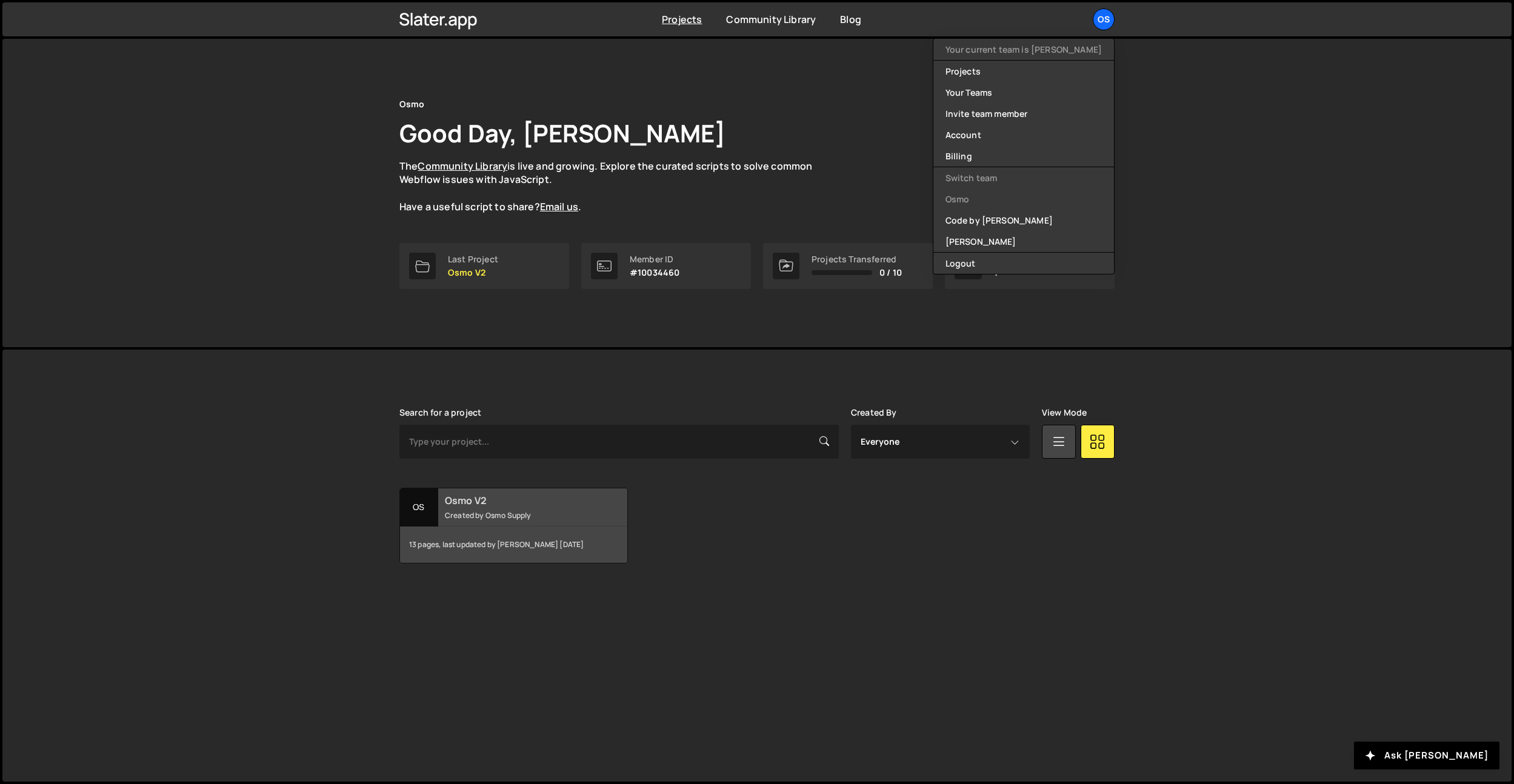
click at [569, 507] on div "Osmo V2 Created by Osmo Supply" at bounding box center [513, 507] width 227 height 37
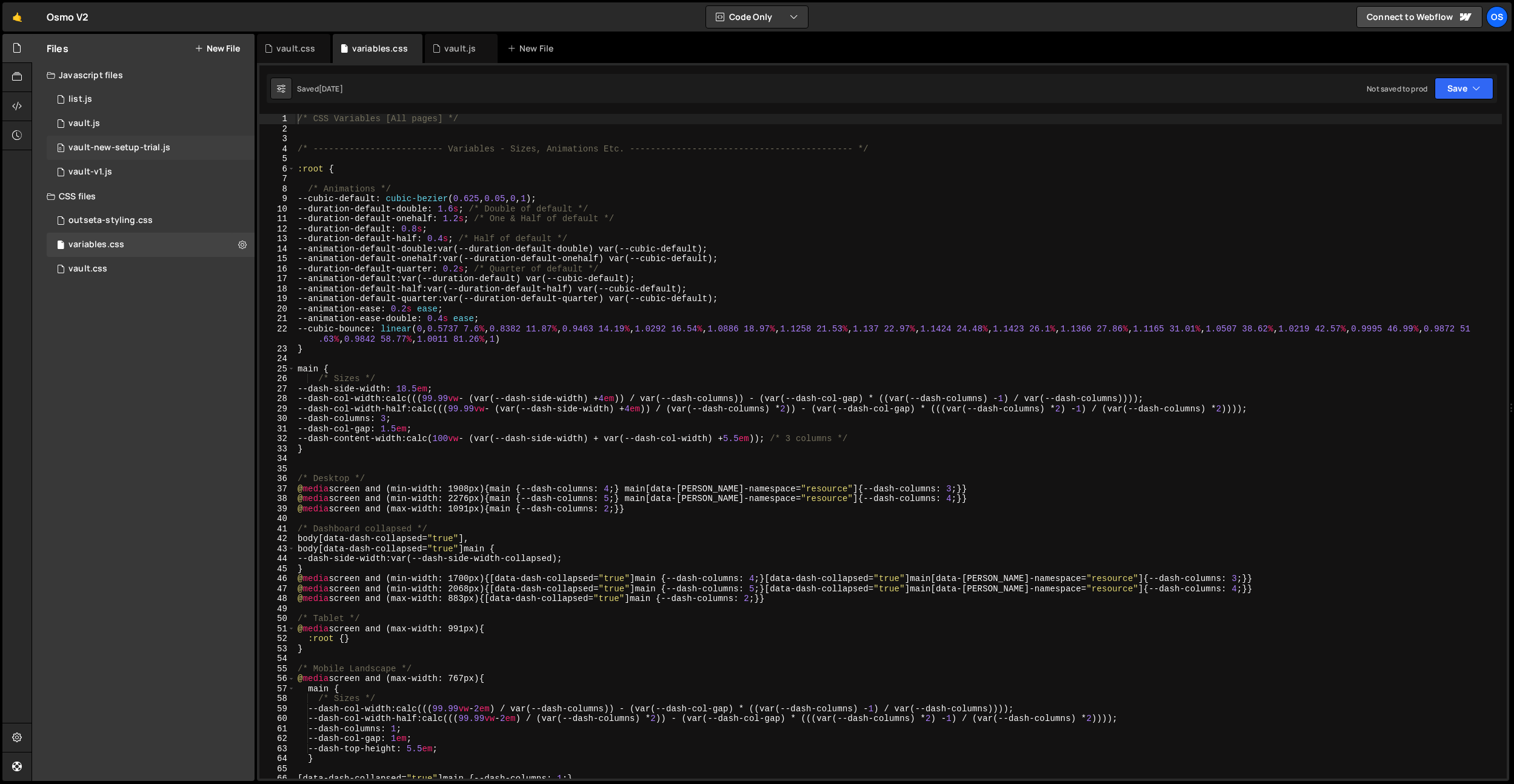
click at [94, 150] on div "vault-new-setup-trial.js" at bounding box center [119, 147] width 102 height 11
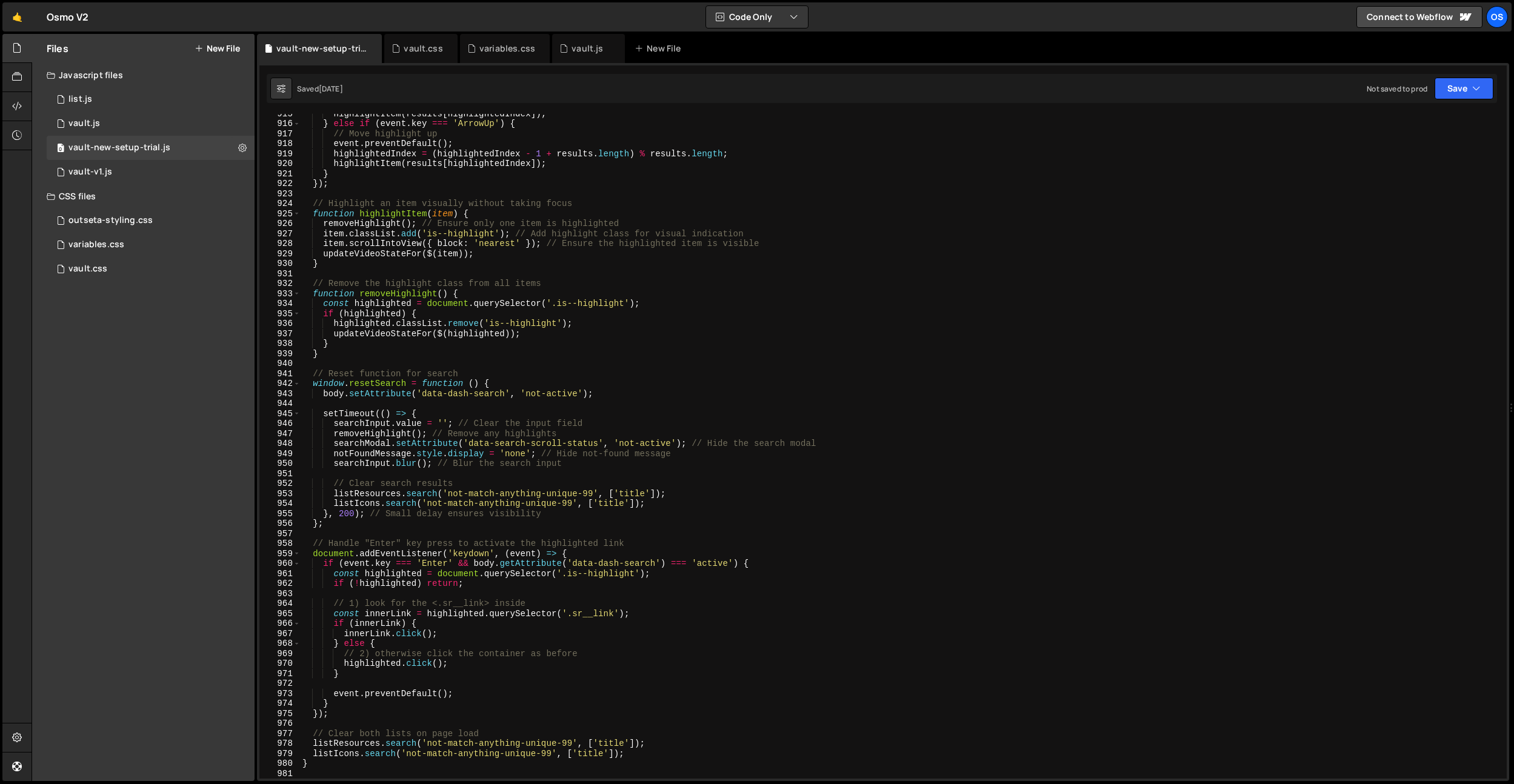
scroll to position [9215, 0]
drag, startPoint x: 139, startPoint y: 365, endPoint x: 140, endPoint y: 317, distance: 48.0
click at [139, 365] on div "Files New File Javascript files 0 list.js 0 0 vault.js 0 0 vault-new-setup-tria…" at bounding box center [143, 408] width 222 height 747
click at [93, 121] on div "vault.js" at bounding box center [84, 123] width 32 height 11
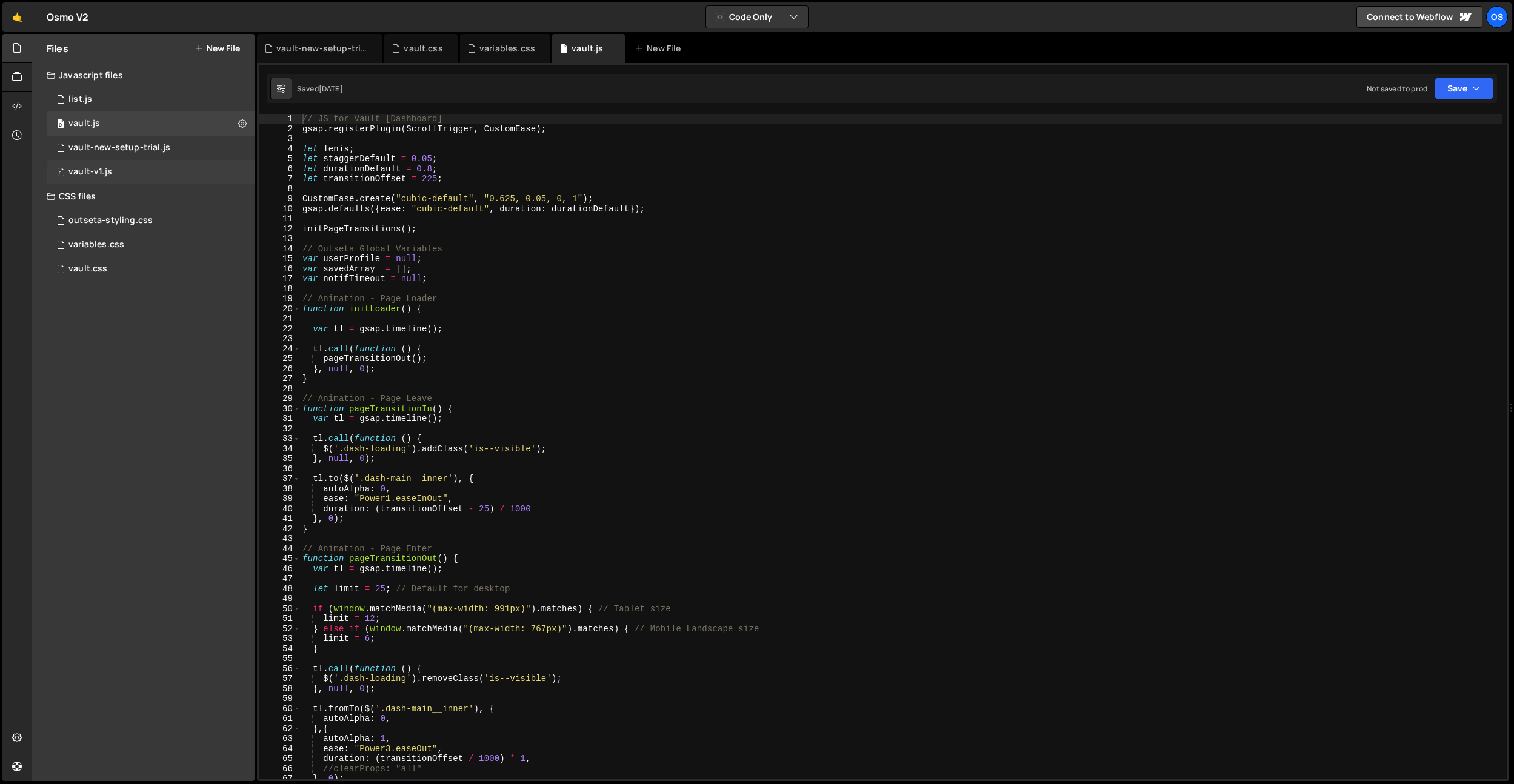
click at [116, 179] on div "0 vault-v1.js 0" at bounding box center [150, 172] width 208 height 24
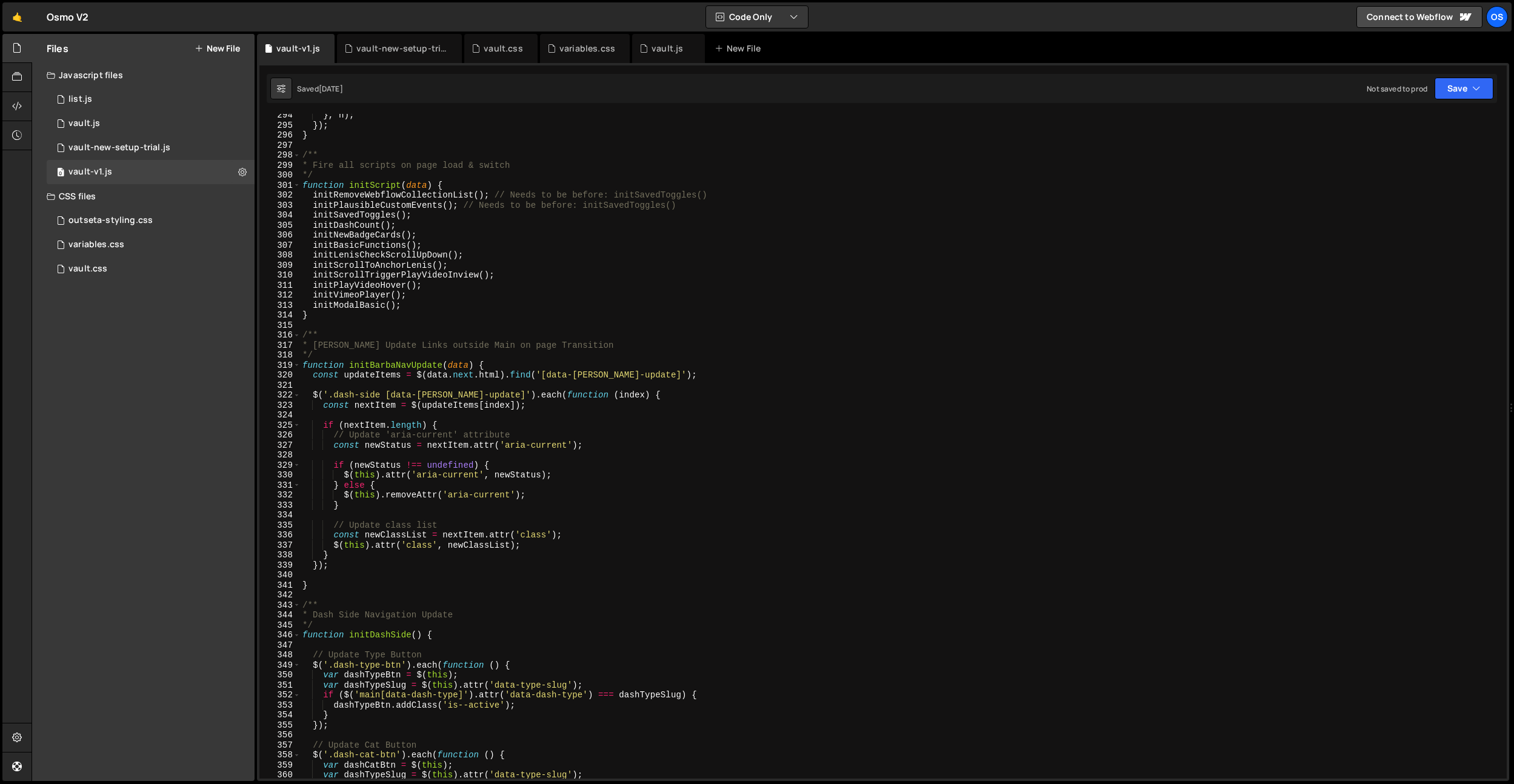
scroll to position [2811, 0]
click at [1499, 15] on div "Os" at bounding box center [1497, 17] width 22 height 22
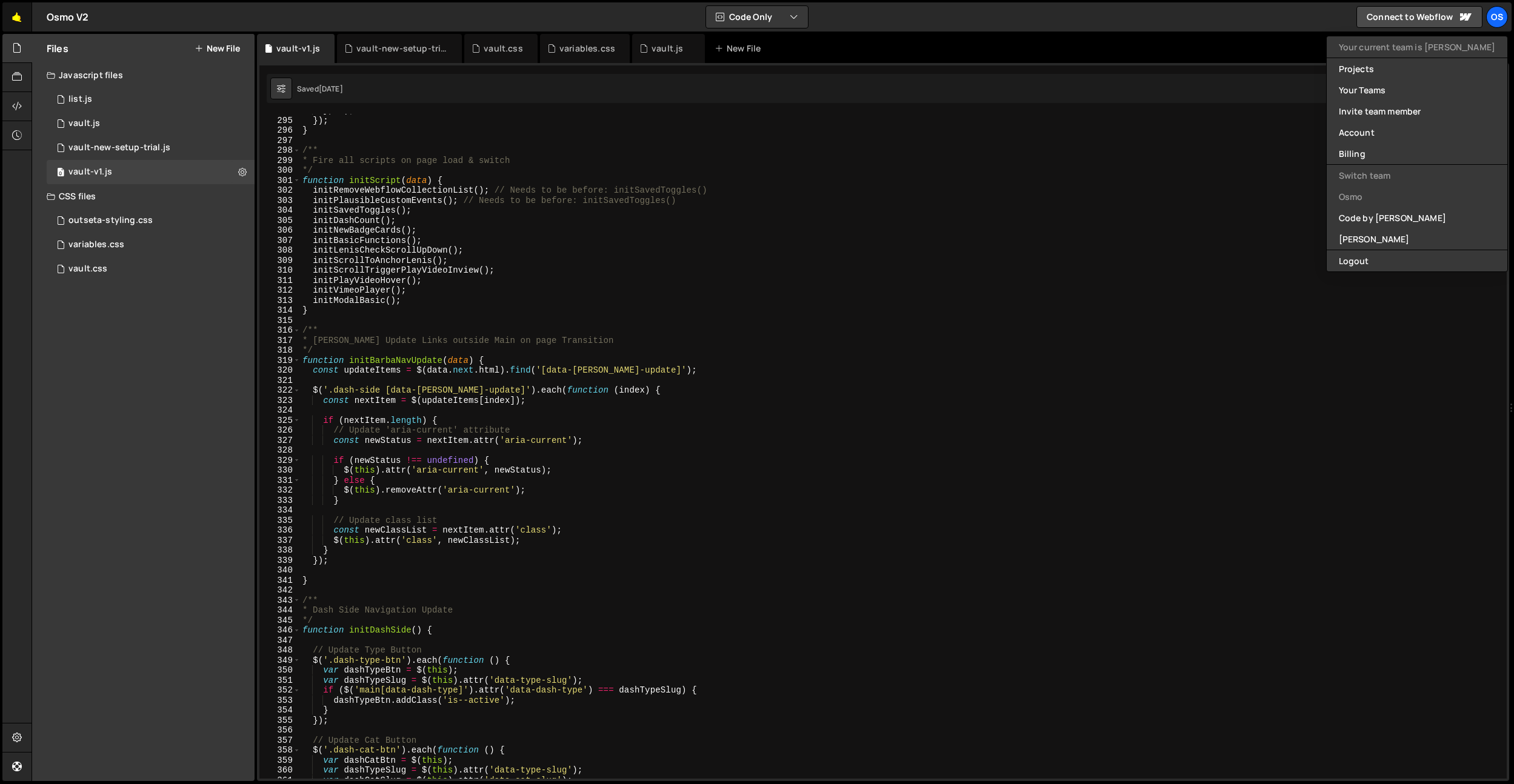
click at [15, 22] on link "🤙" at bounding box center [17, 16] width 30 height 29
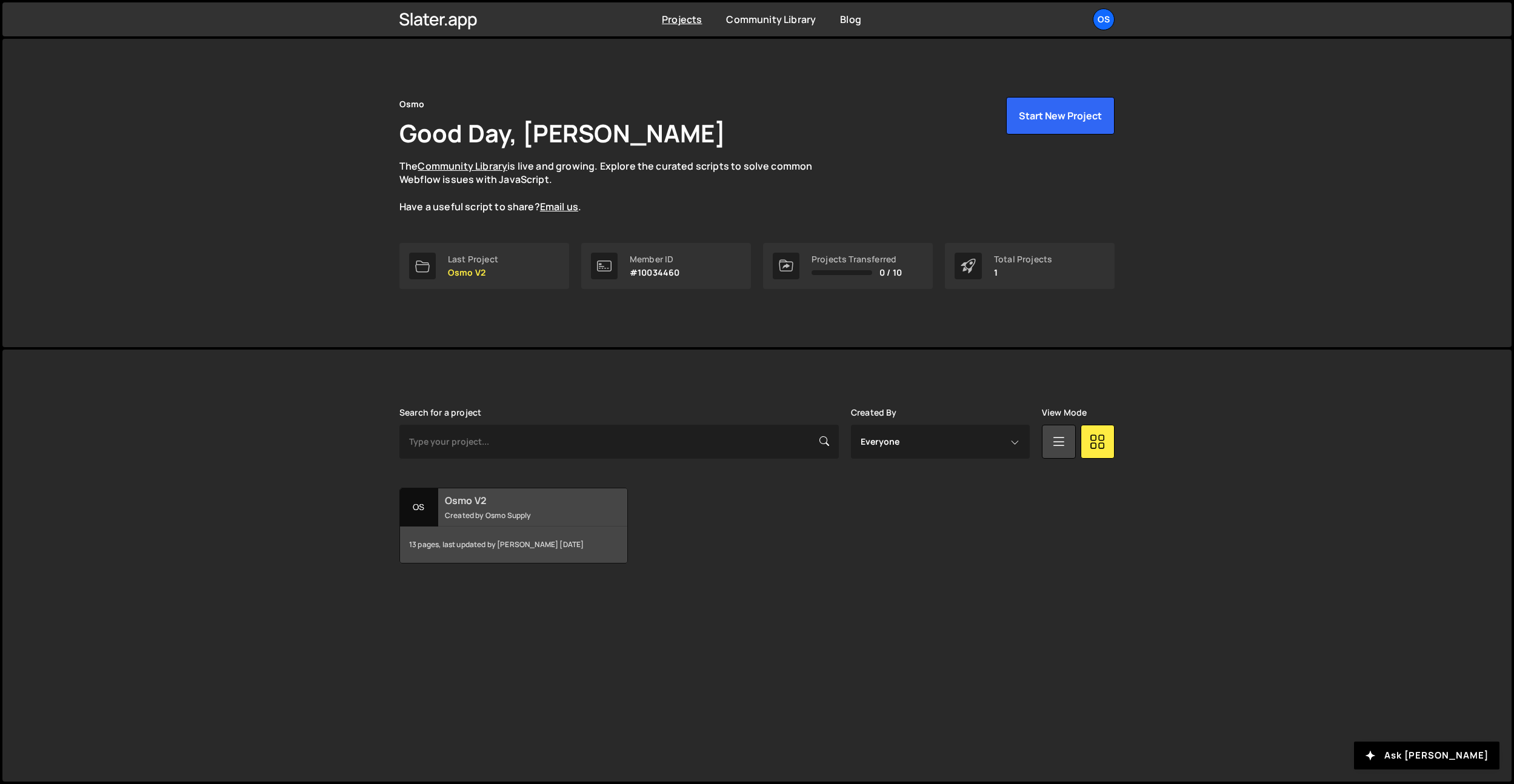
click at [609, 502] on div "Osmo V2 Created by Osmo Supply" at bounding box center [513, 507] width 227 height 37
click at [1061, 585] on div "[PERSON_NAME] is designed for desktop use. Please use a larger screen to access…" at bounding box center [757, 486] width 752 height 272
drag, startPoint x: 905, startPoint y: 259, endPoint x: 757, endPoint y: 221, distance: 152.8
click at [741, 269] on div "Last Project Osmo V2 Member ID #10034460 Projects Transferred 0 / 10 Total Proj…" at bounding box center [757, 266] width 715 height 46
click at [761, 219] on div "Osmo Good Day, Dennis Snellenberg The Community Library is live and growing. Ex…" at bounding box center [757, 170] width 715 height 146
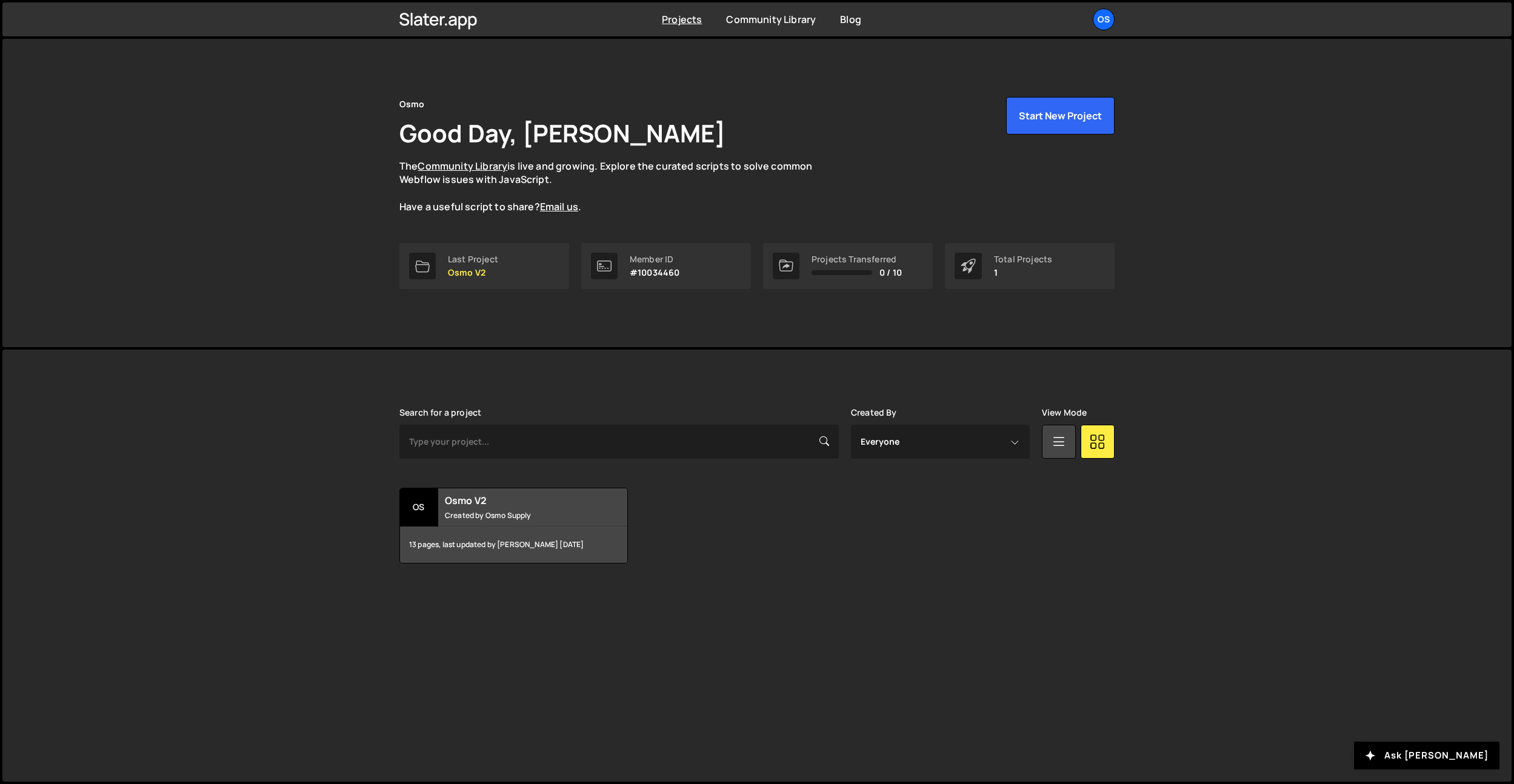
drag, startPoint x: 1029, startPoint y: 511, endPoint x: 810, endPoint y: 526, distance: 219.5
click at [1028, 512] on div "Os Osmo V2 Created by Osmo Supply 13 pages, last updated by Dennis Snellenberg …" at bounding box center [757, 525] width 715 height 75
click at [715, 526] on div "Os Osmo V2 Created by Osmo Supply 13 pages, last updated by Dennis Snellenberg …" at bounding box center [757, 525] width 715 height 75
click at [793, 549] on div "Os Osmo V2 Created by Osmo Supply 13 pages, last updated by Dennis Snellenberg …" at bounding box center [757, 525] width 715 height 75
click at [1125, 721] on div "Slater is designed for desktop use. Please use a larger screen to access the fu…" at bounding box center [757, 565] width 1509 height 432
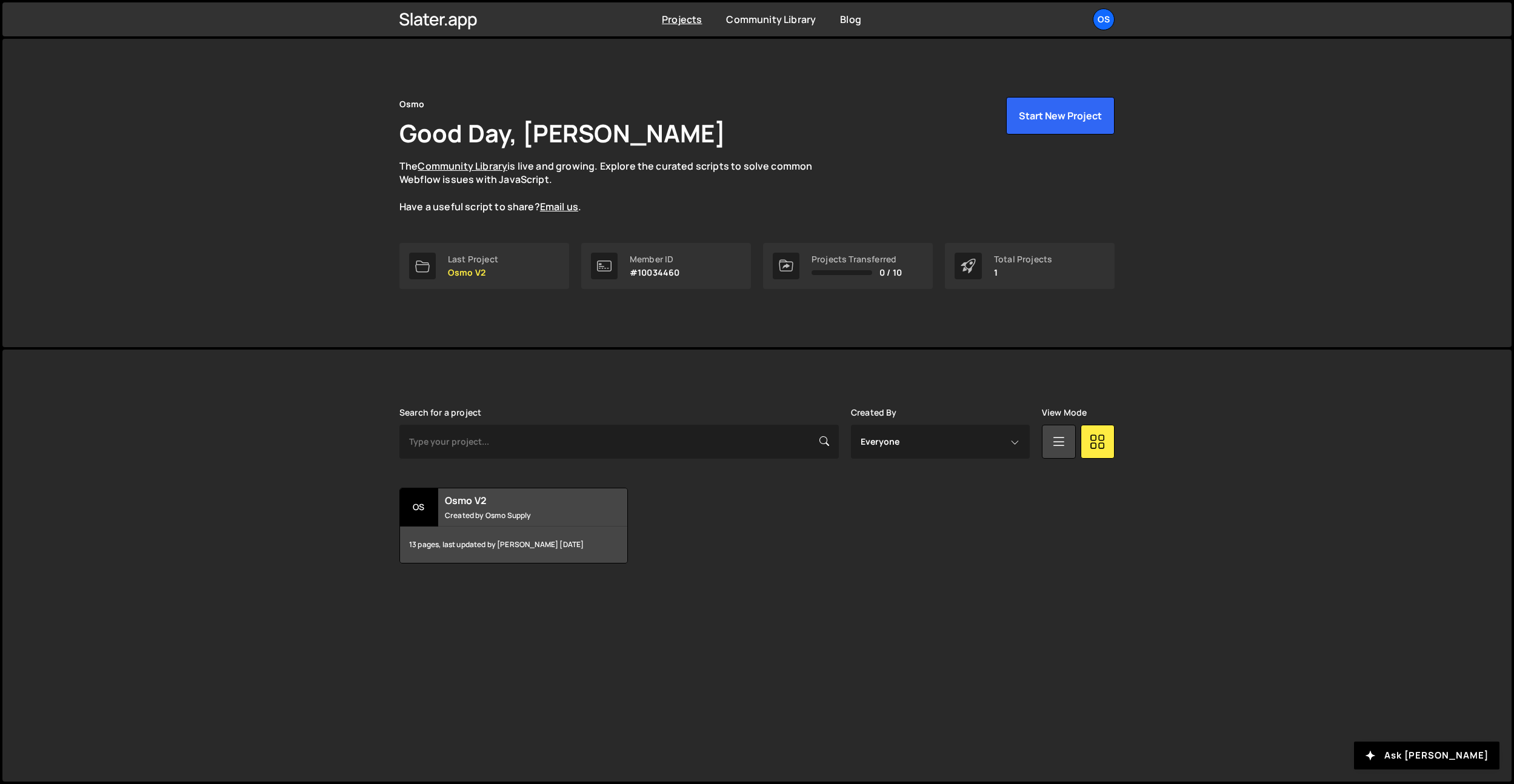
click at [977, 563] on div "Os Osmo V2 Created by Osmo Supply 13 pages, last updated by Dennis Snellenberg …" at bounding box center [757, 525] width 715 height 75
click at [851, 559] on div "Os Osmo V2 Created by Osmo Supply 13 pages, last updated by Dennis Snellenberg …" at bounding box center [757, 525] width 715 height 75
click at [1096, 21] on div "Os" at bounding box center [1104, 19] width 22 height 22
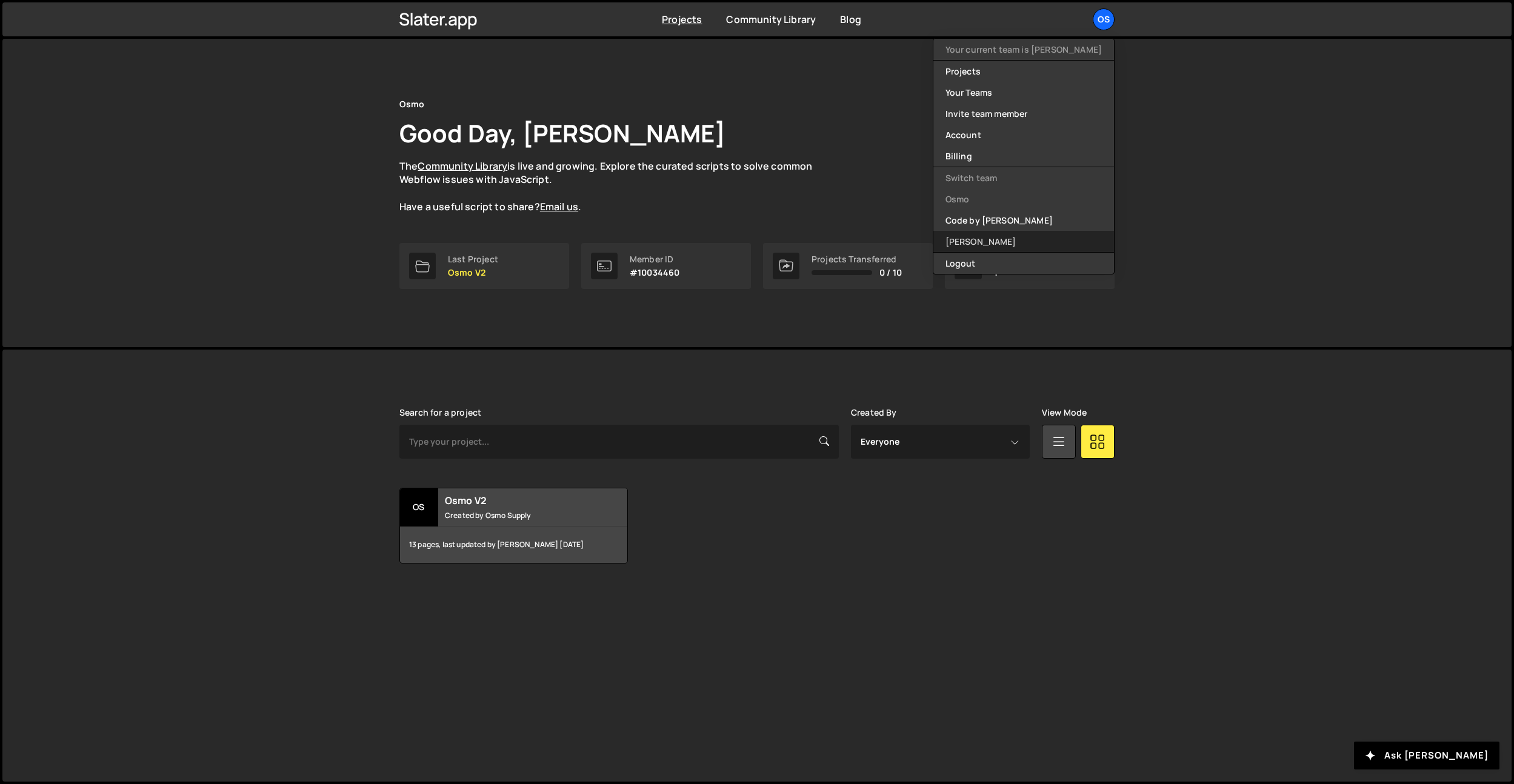
click at [1020, 240] on link "[PERSON_NAME]" at bounding box center [1024, 242] width 181 height 21
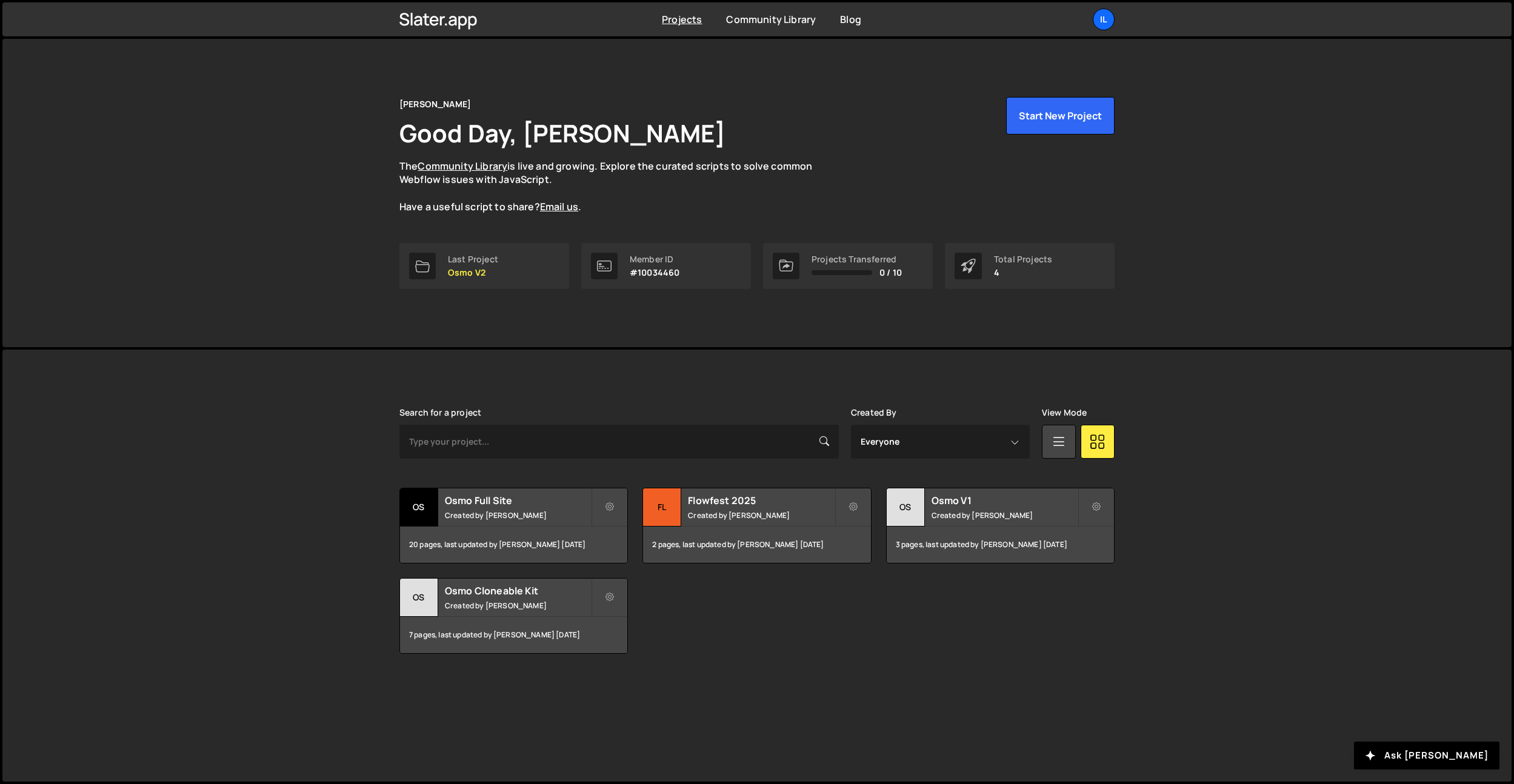
drag, startPoint x: 965, startPoint y: 628, endPoint x: 309, endPoint y: 489, distance: 670.6
click at [309, 489] on div "[PERSON_NAME] is designed for desktop use. Please use a larger screen to access…" at bounding box center [757, 565] width 1509 height 432
click at [305, 455] on div "[PERSON_NAME] is designed for desktop use. Please use a larger screen to access…" at bounding box center [757, 565] width 1509 height 432
click at [1096, 28] on link "Il" at bounding box center [1104, 19] width 22 height 22
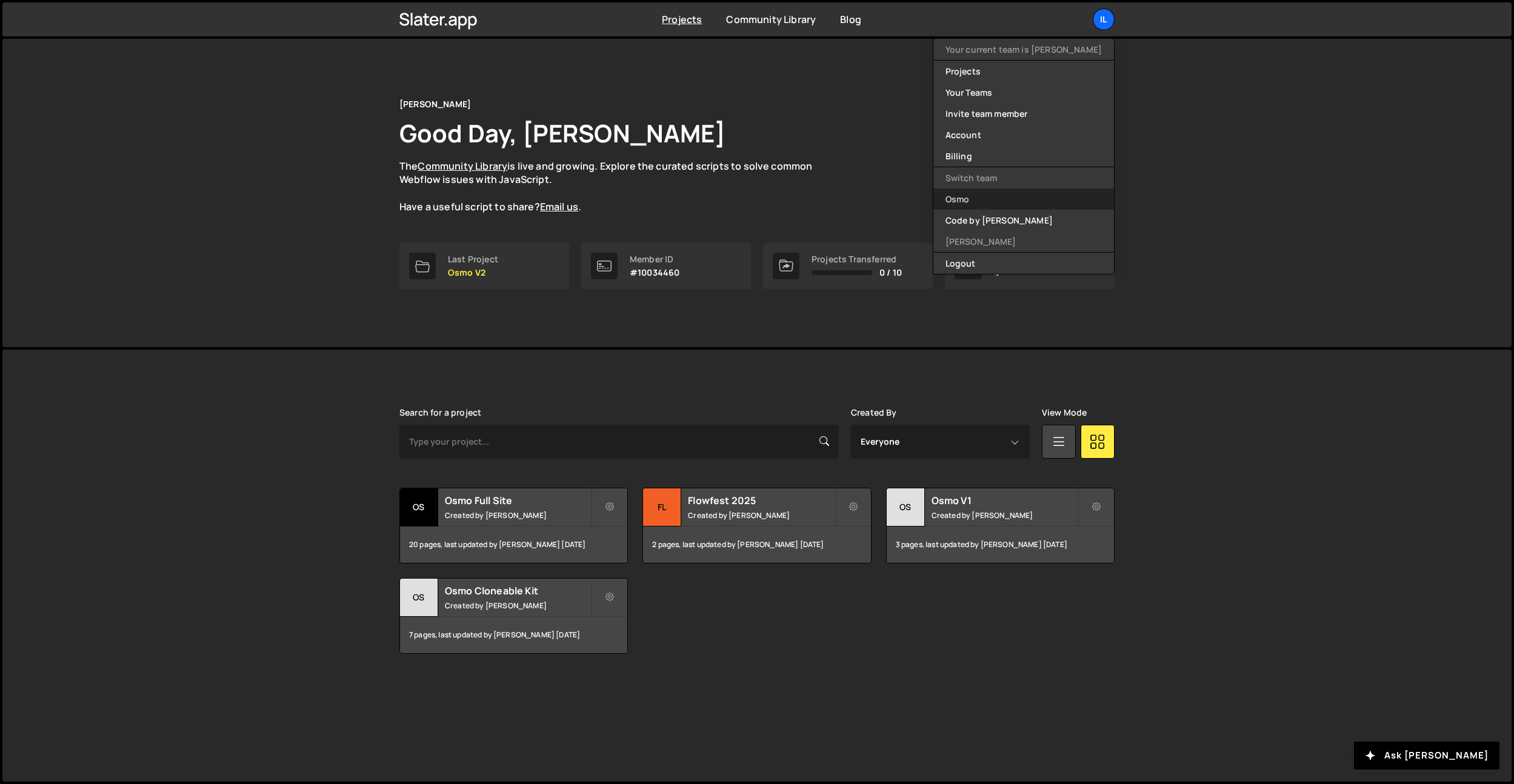
click at [1005, 197] on link "Osmo" at bounding box center [1024, 199] width 181 height 21
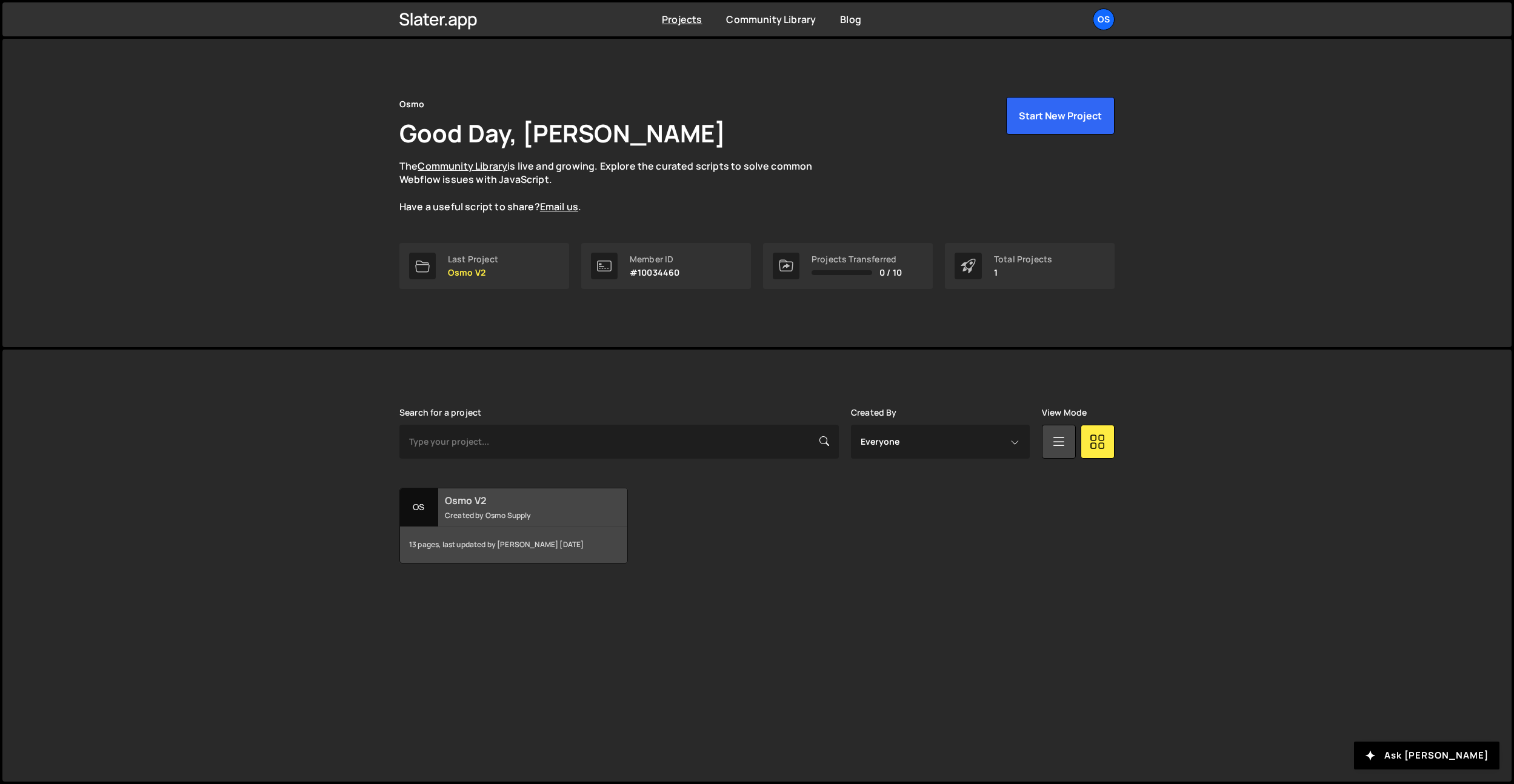
click at [533, 505] on h2 "Osmo V2" at bounding box center [518, 501] width 146 height 13
